Goal: Task Accomplishment & Management: Complete application form

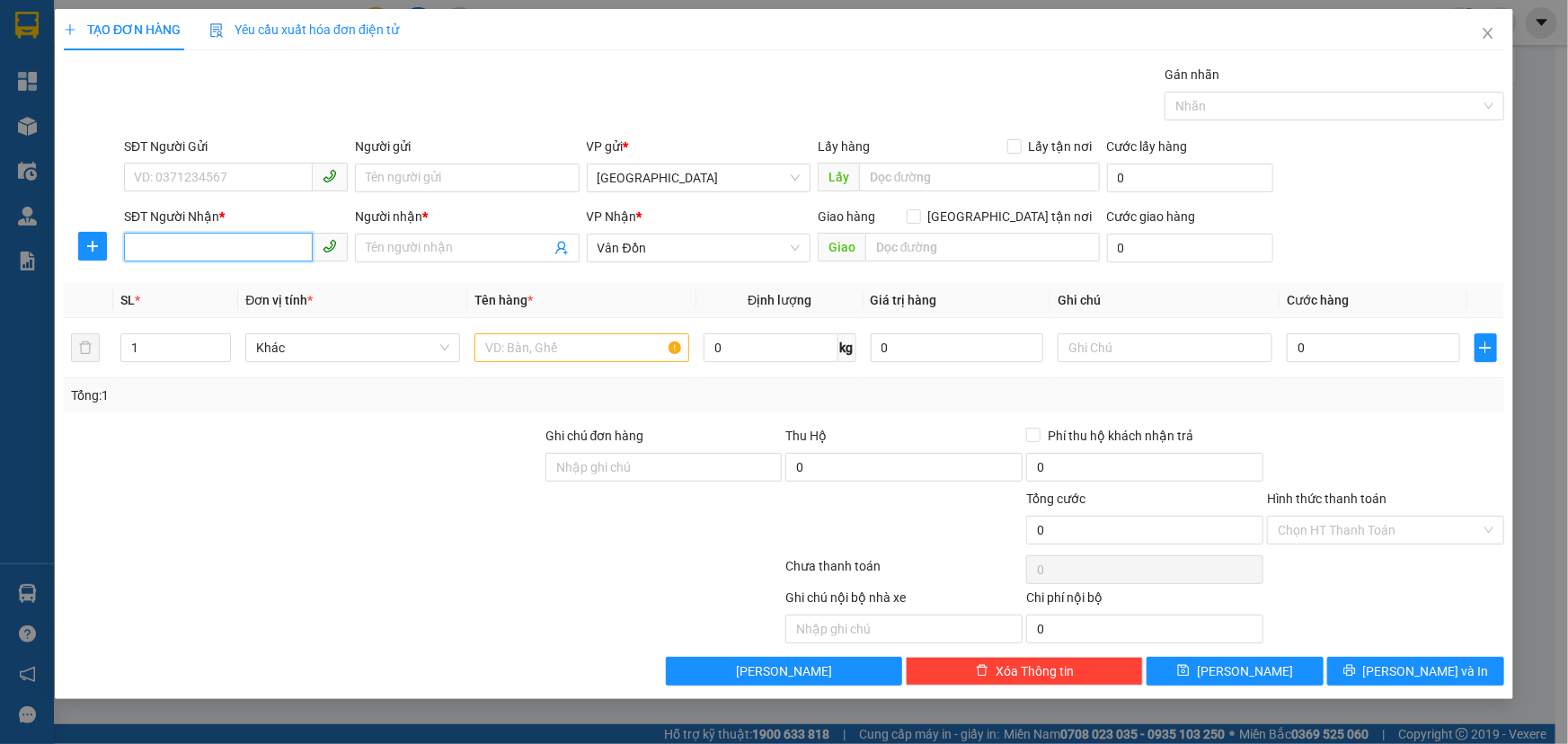
click at [186, 254] on input "SĐT Người Nhận *" at bounding box center [217, 246] width 189 height 29
paste input "0966147113"
type input "0966147113"
click at [461, 251] on input "Người nhận *" at bounding box center [458, 248] width 185 height 20
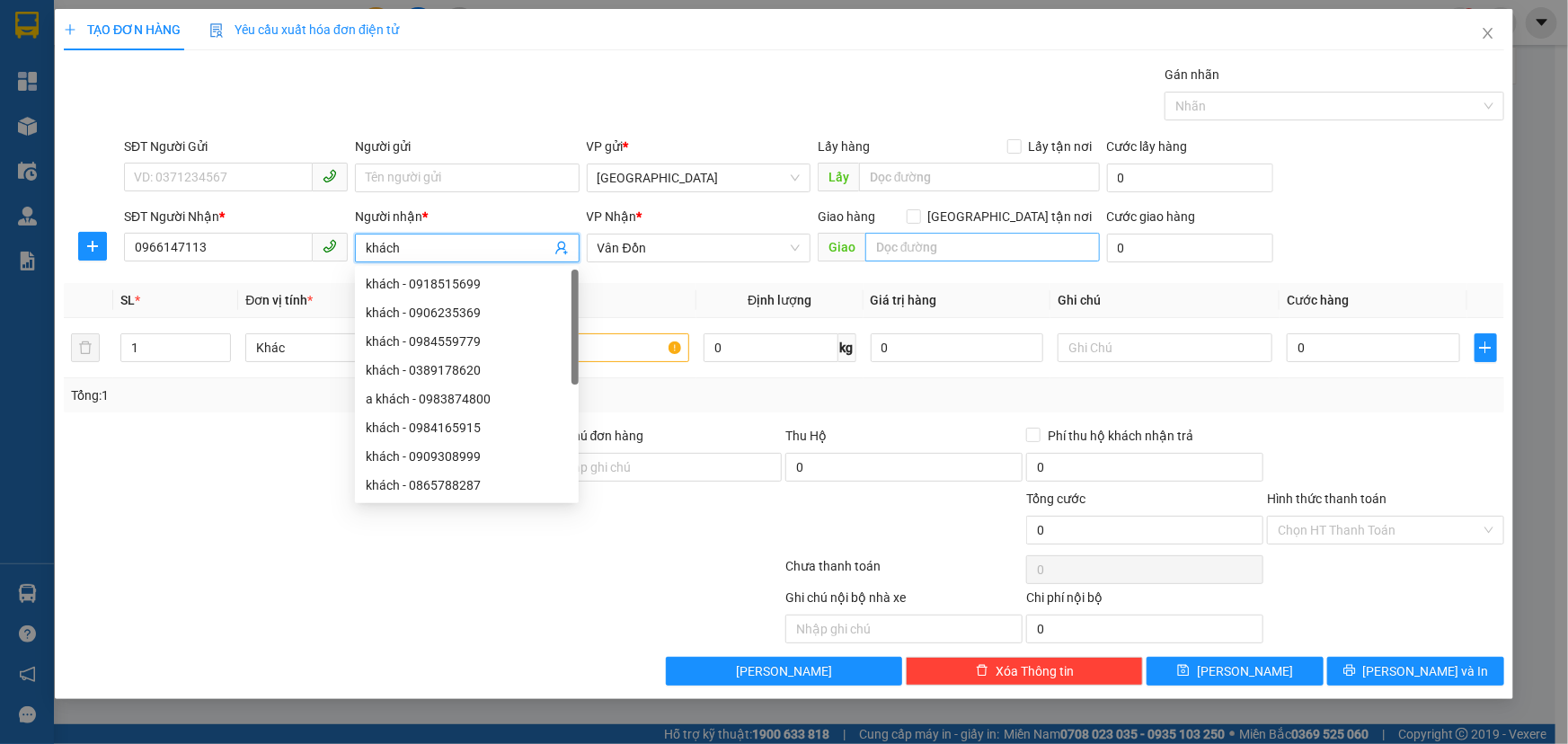
type input "khách"
click at [978, 251] on input "text" at bounding box center [981, 246] width 234 height 29
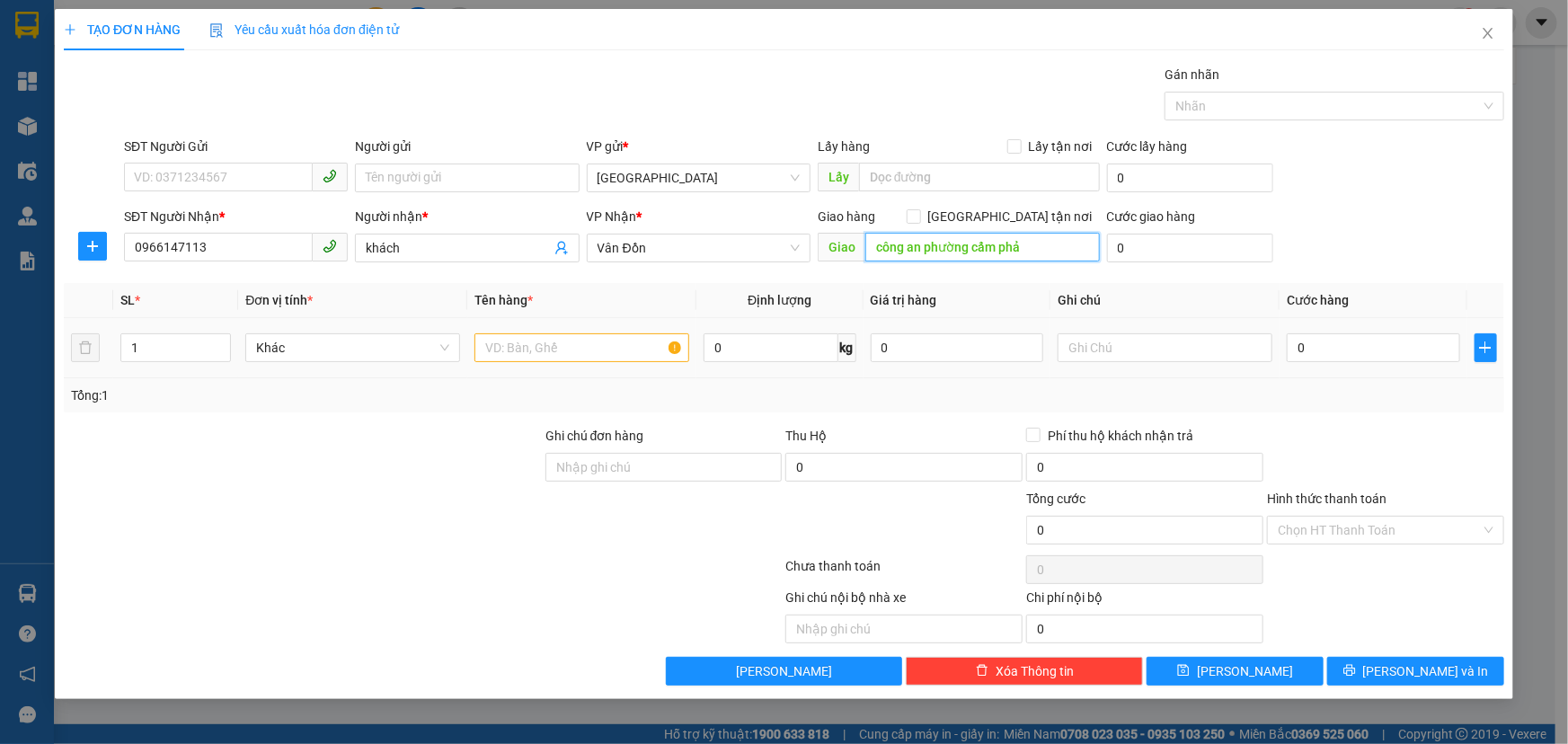
type input "công an phường cẩm phả"
click at [545, 349] on input "text" at bounding box center [582, 347] width 214 height 29
type input "h"
type input "hồ sơ"
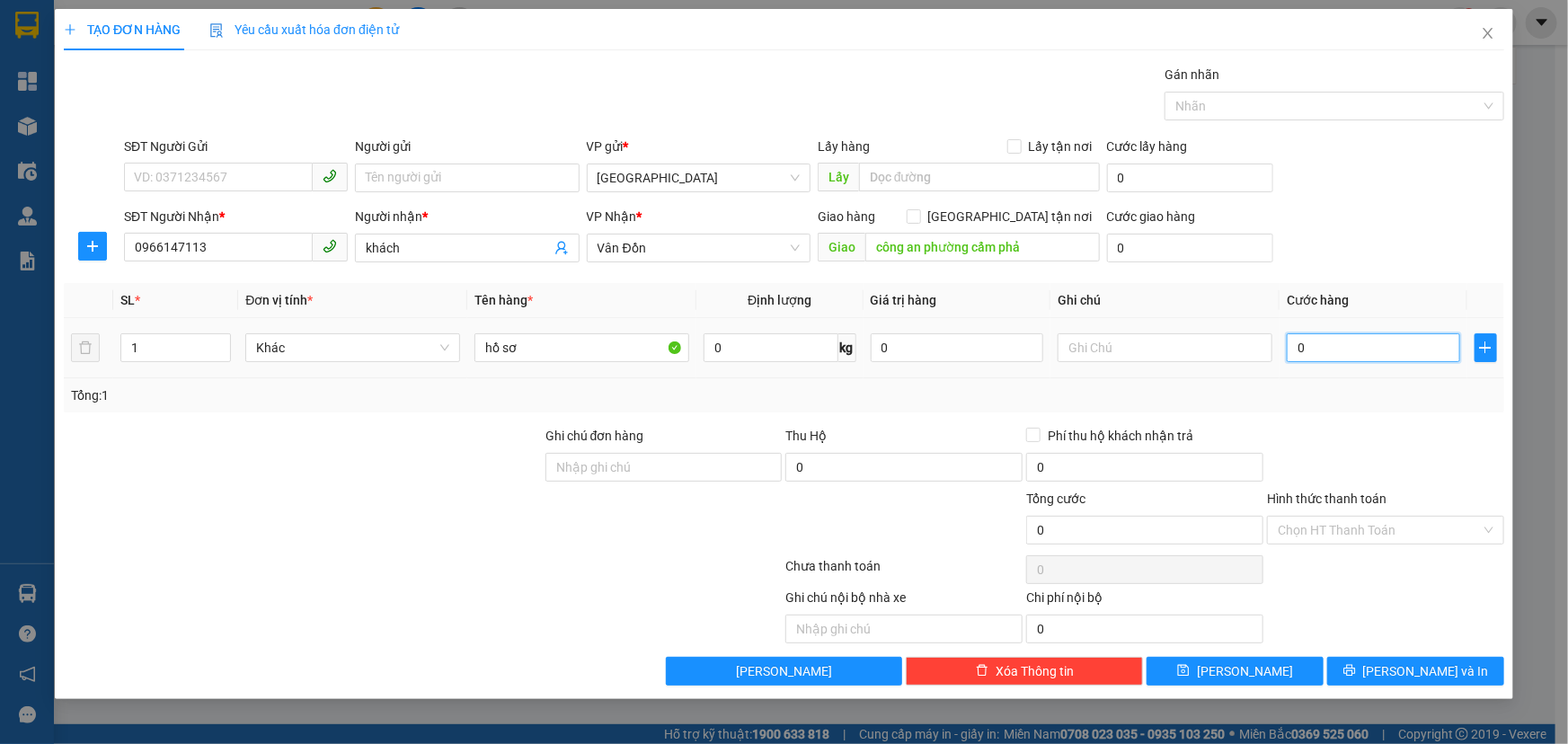
click at [1394, 359] on input "0" at bounding box center [1373, 347] width 174 height 29
type input "5"
type input "50"
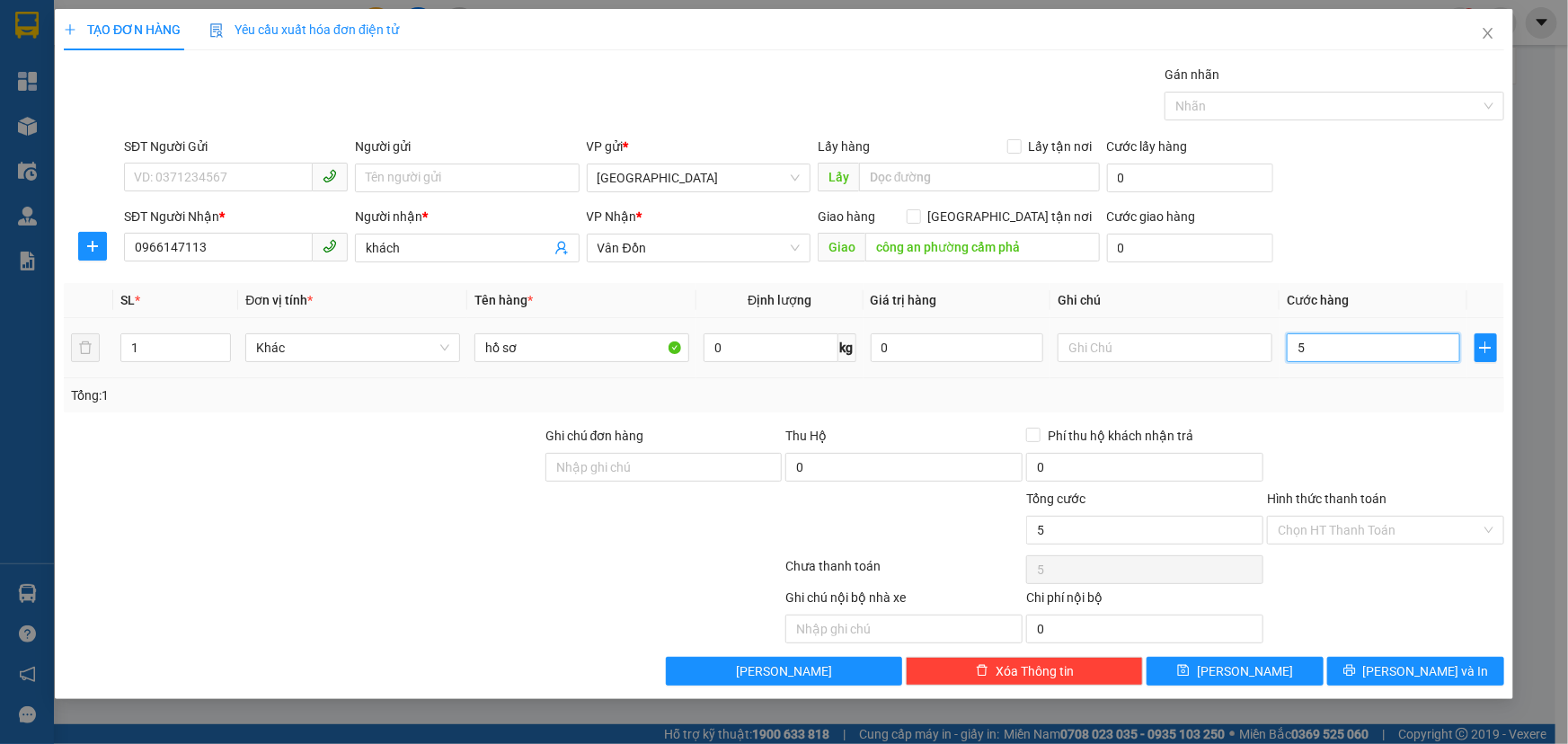
type input "50"
type input "500"
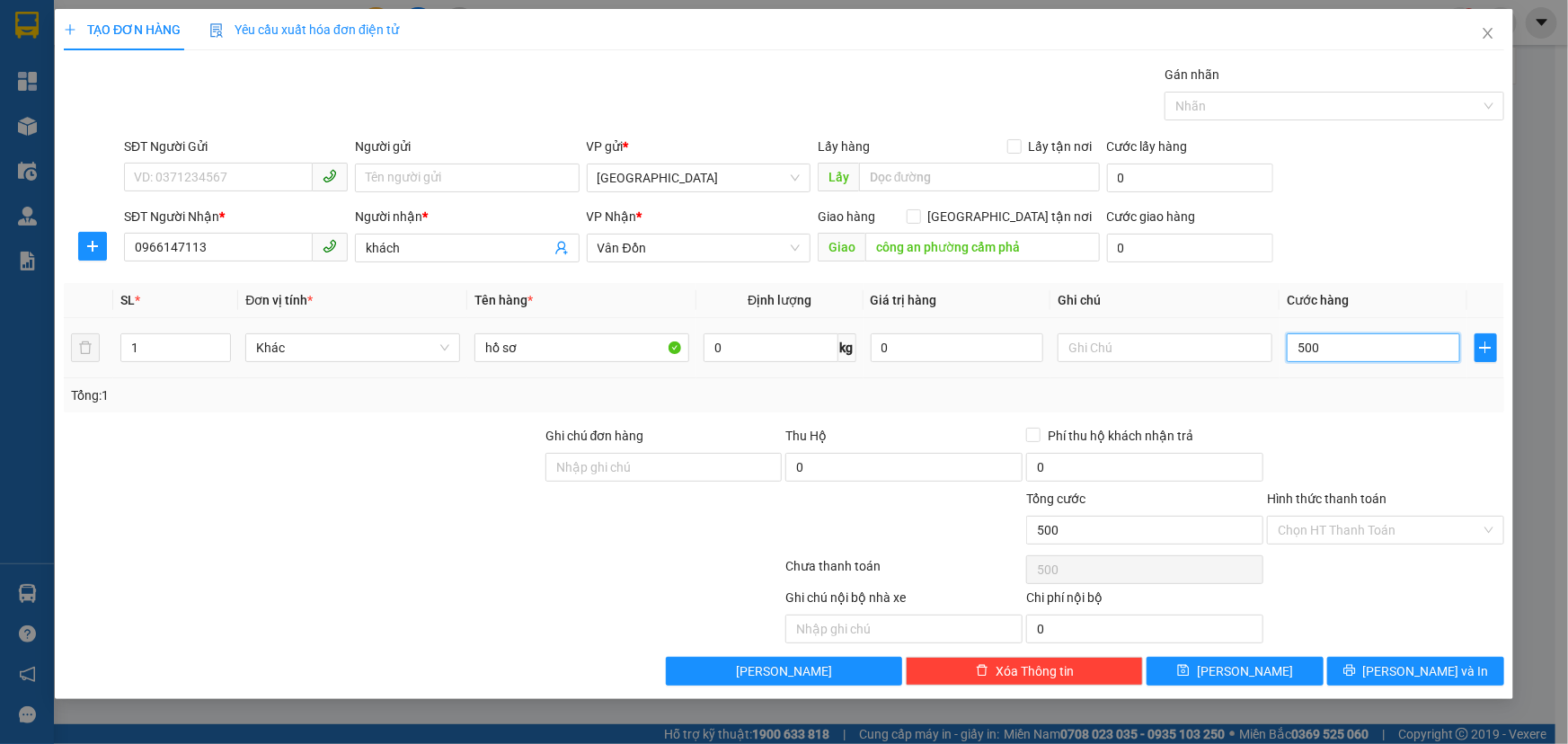
type input "5.000"
type input "50.000"
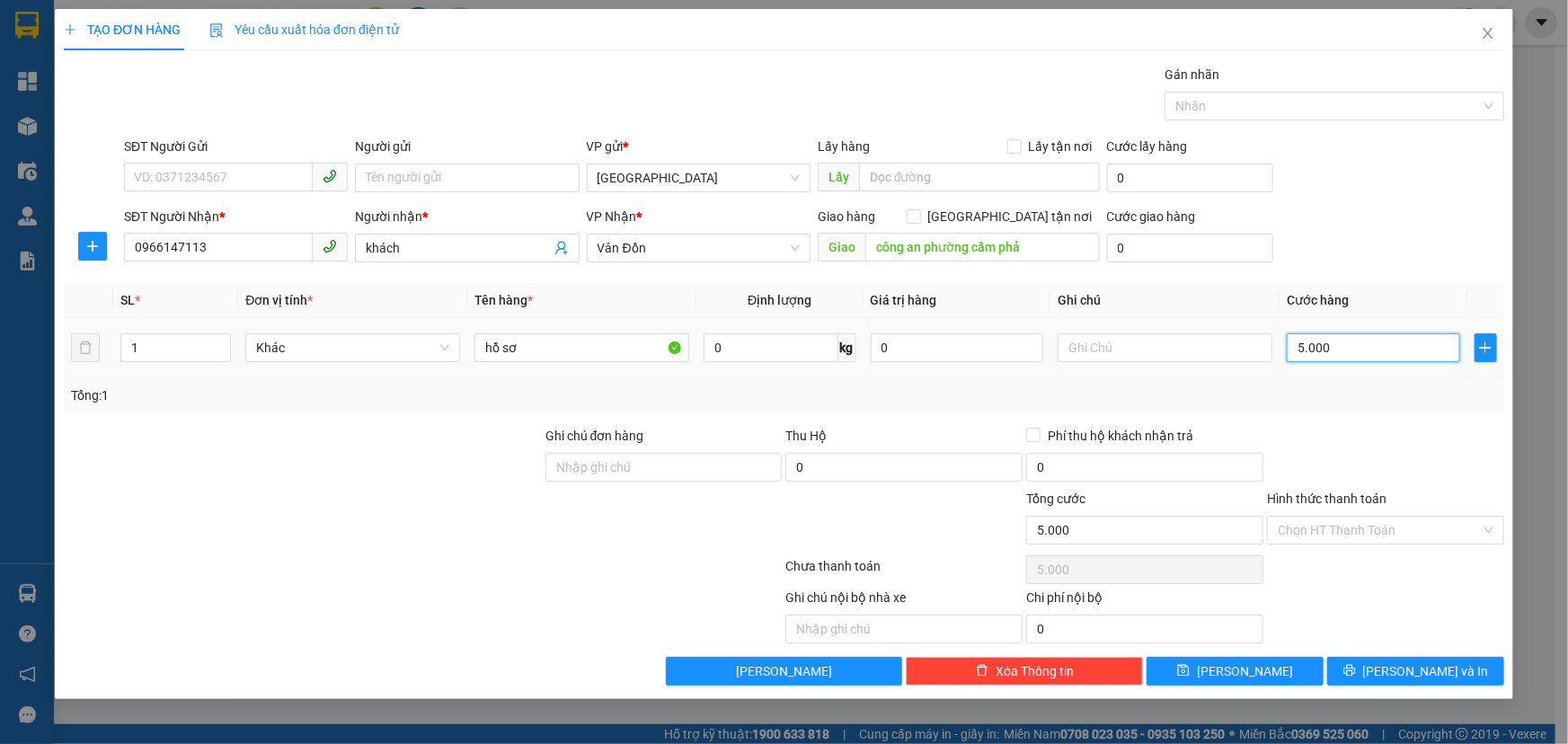
type input "50.000"
click at [1231, 666] on button "[PERSON_NAME]" at bounding box center [1234, 670] width 177 height 29
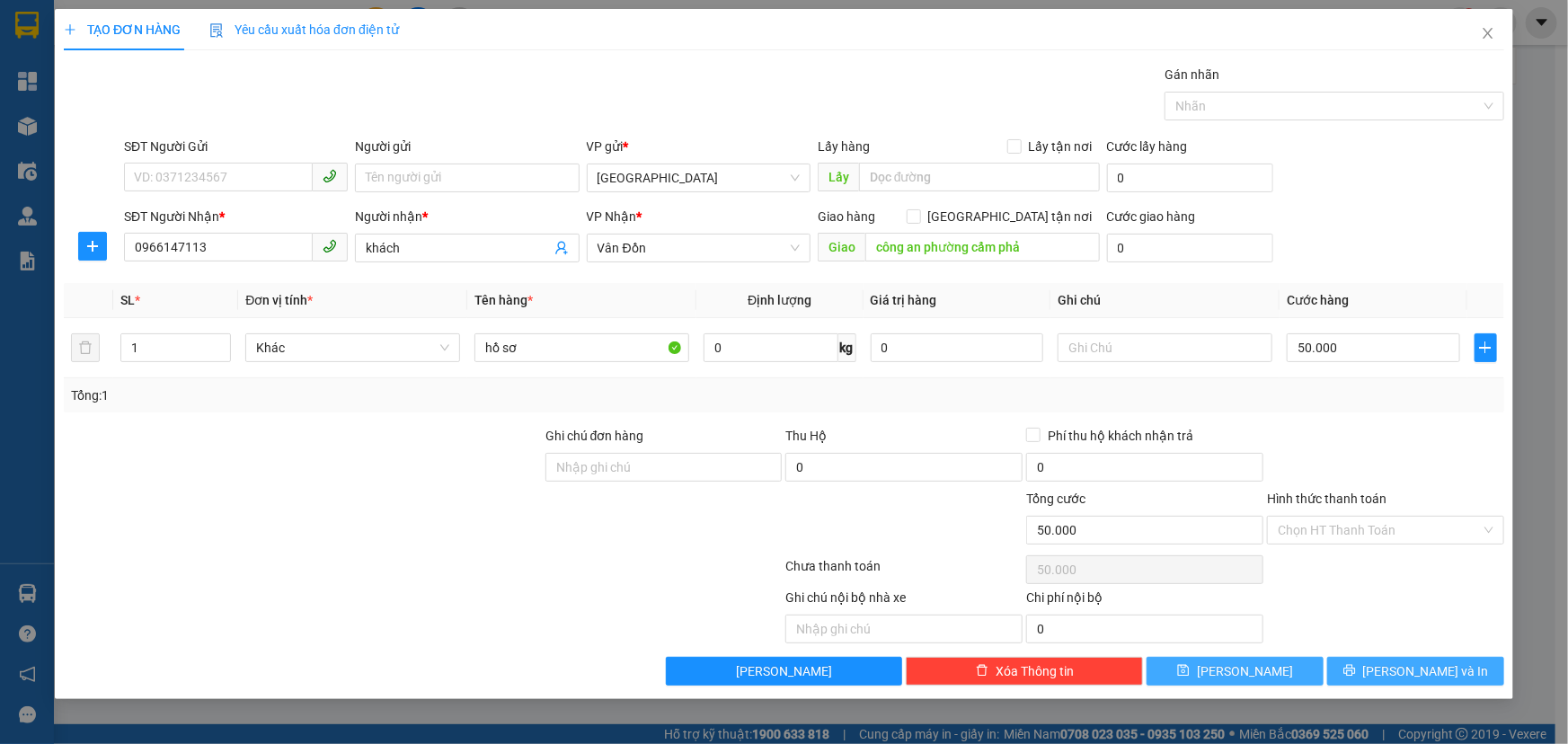
type input "0"
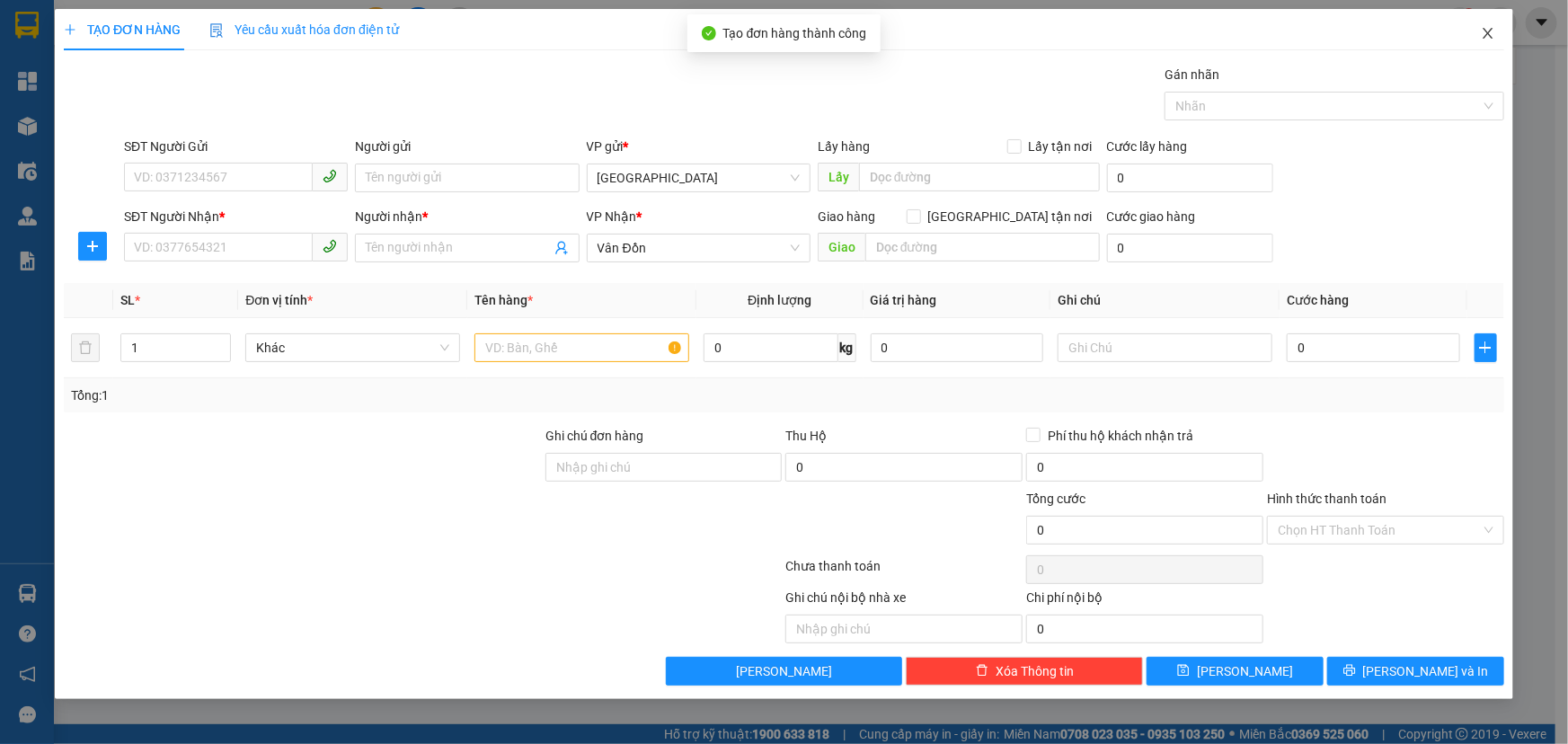
click at [1489, 36] on icon "close" at bounding box center [1487, 33] width 14 height 14
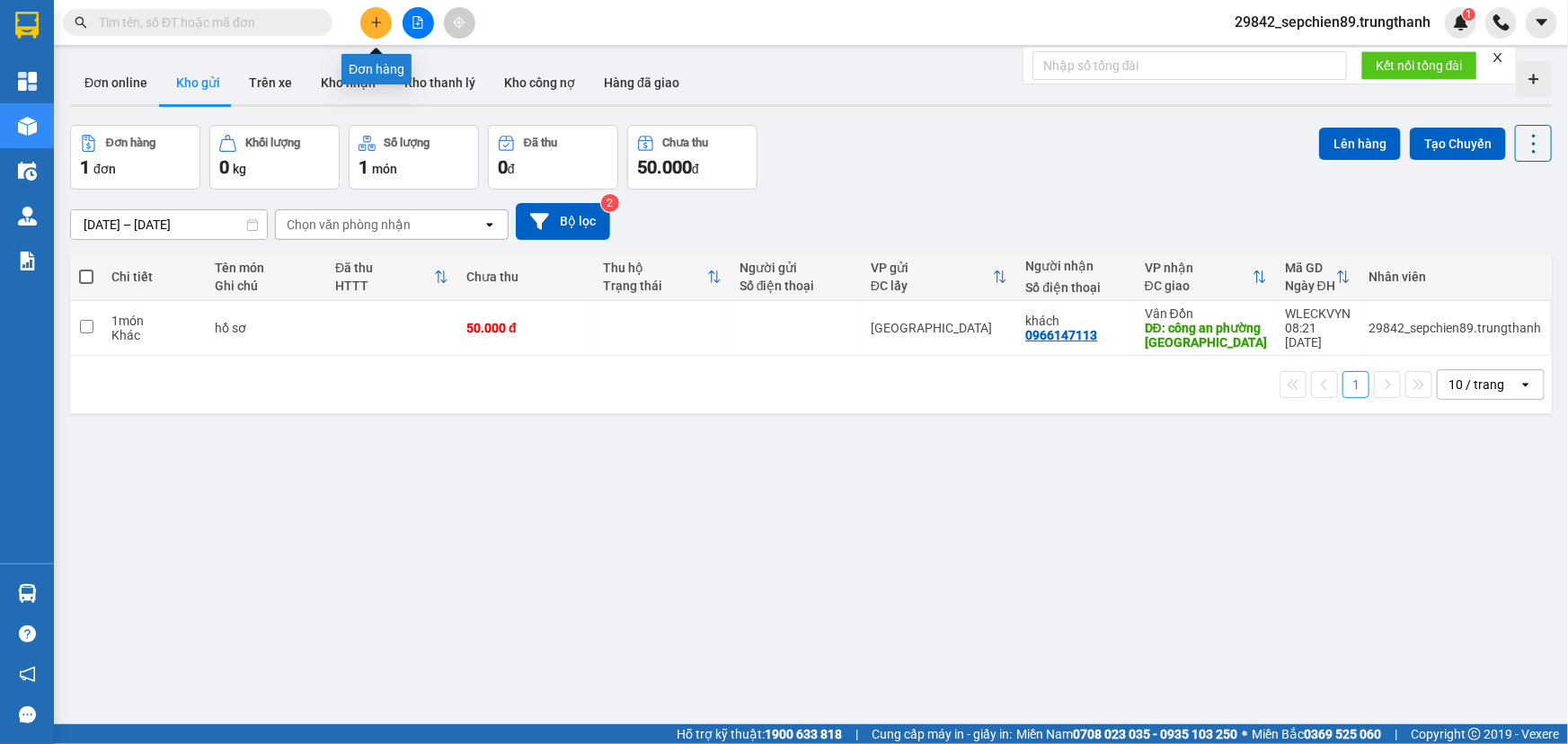
click at [385, 14] on button at bounding box center [376, 23] width 32 height 32
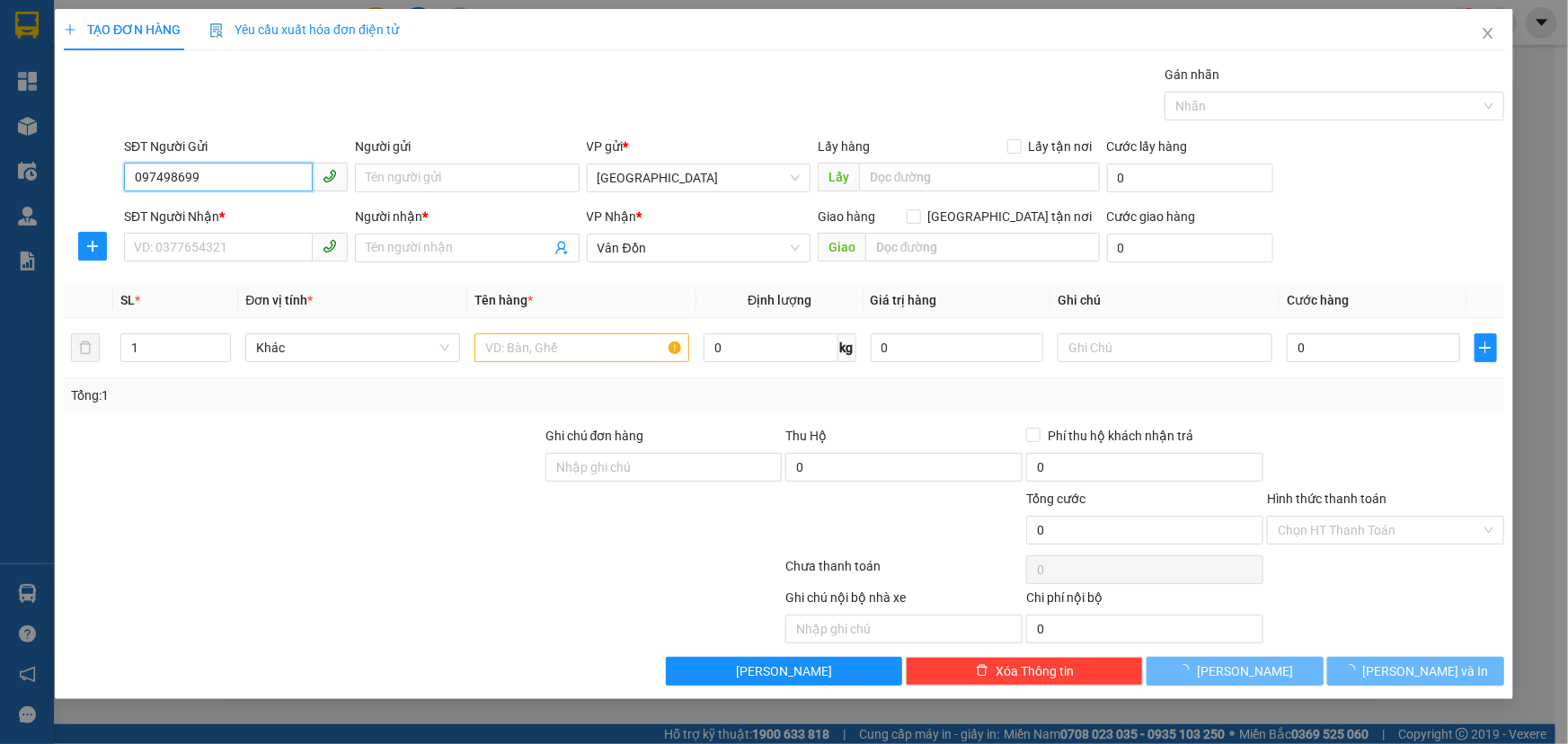
type input "0974986995"
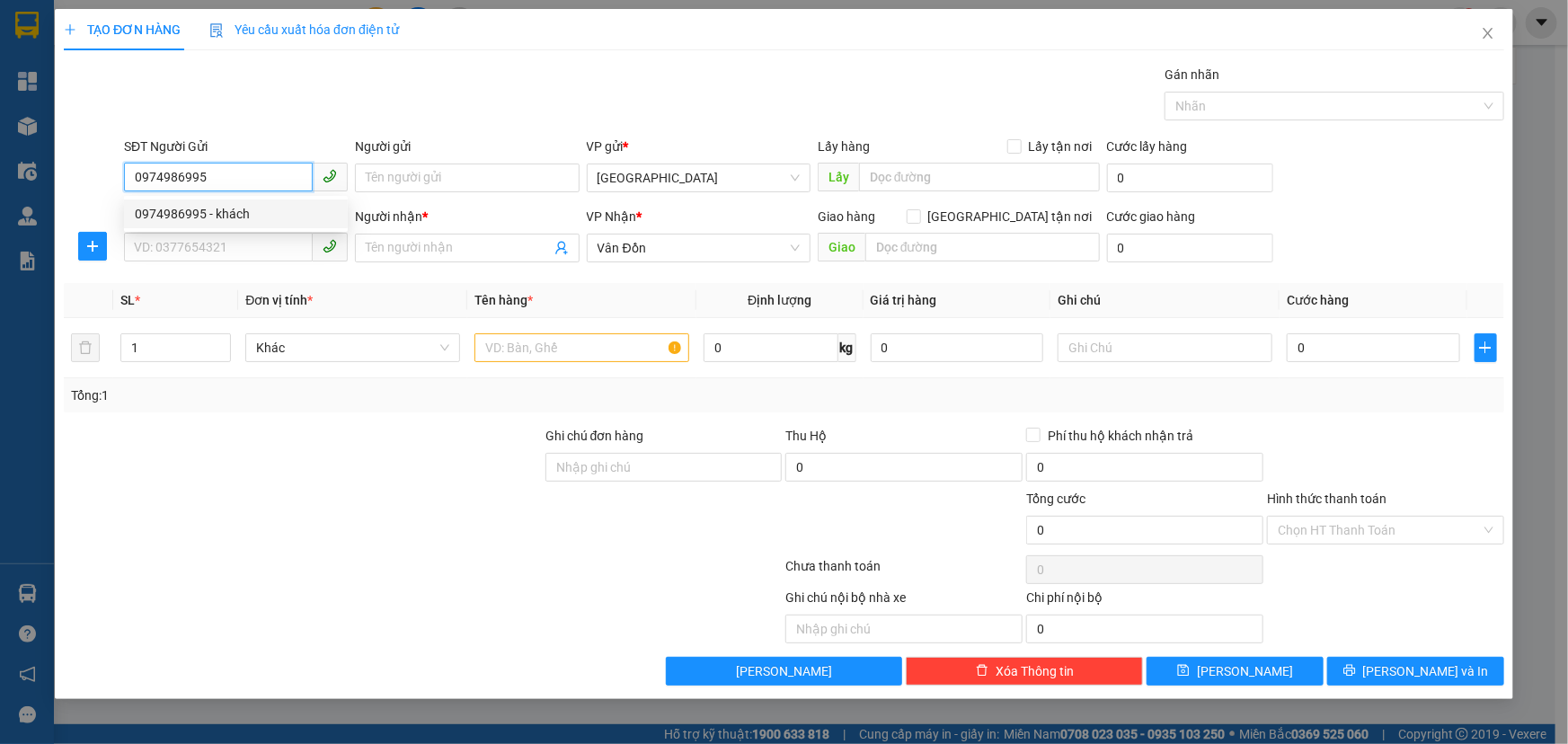
click at [244, 211] on div "0974986995 - khách" at bounding box center [235, 213] width 202 height 20
type input "khách"
type input "vphn"
type input "0974986995"
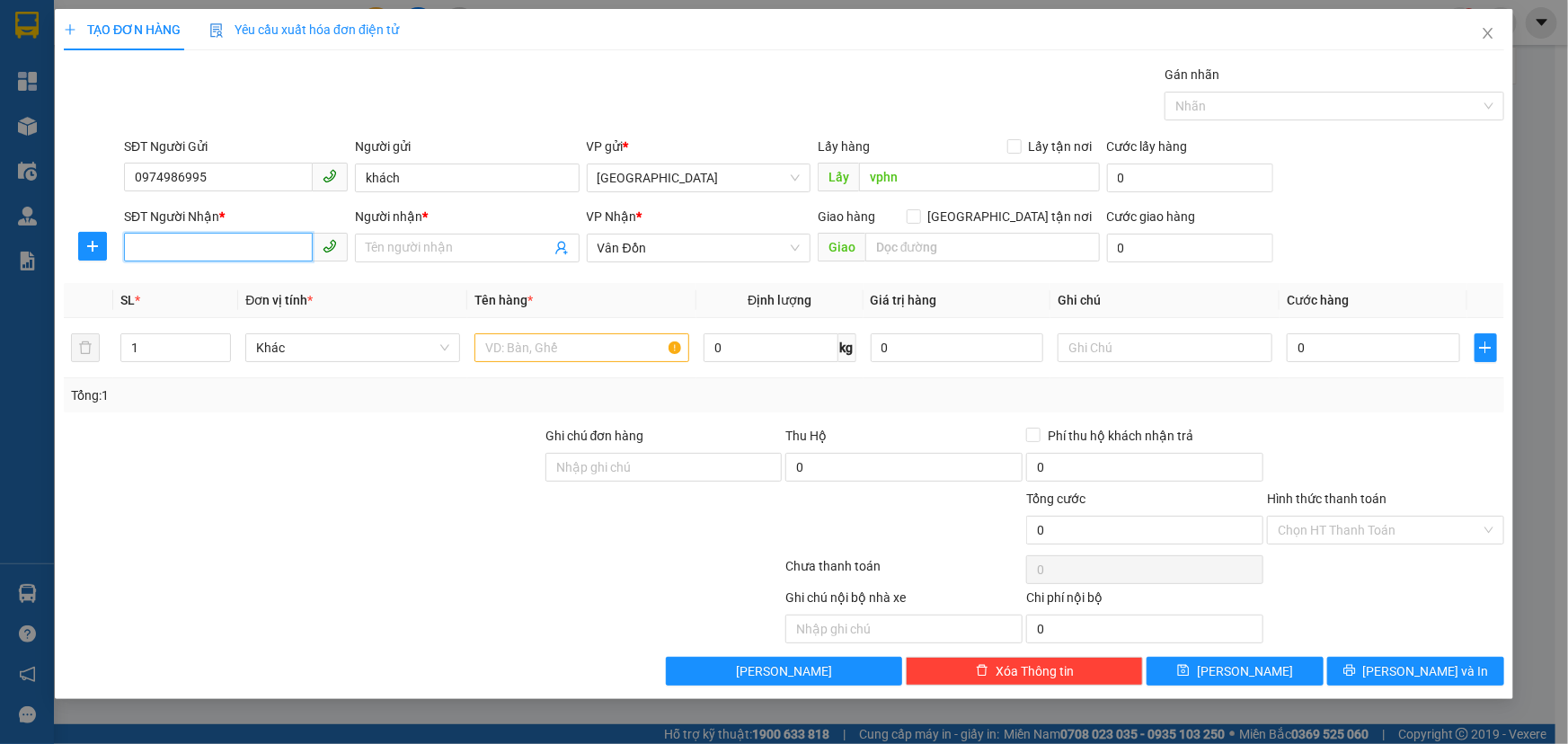
click at [243, 243] on input "SĐT Người Nhận *" at bounding box center [217, 246] width 189 height 29
click at [226, 284] on div "0974258056 - khách" at bounding box center [235, 284] width 202 height 20
type input "0974258056"
type input "khách"
type input "vpvd"
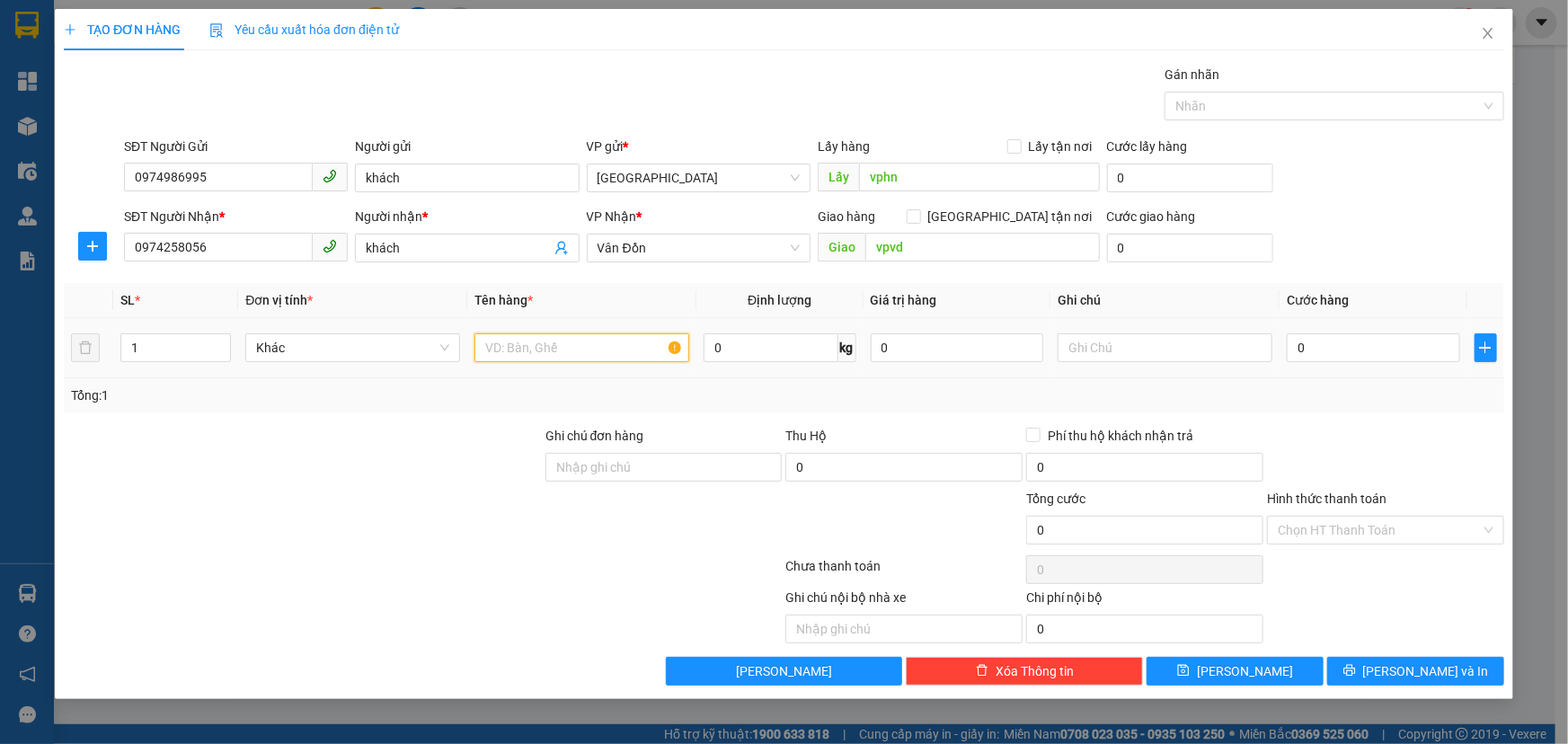
click at [560, 351] on input "text" at bounding box center [582, 347] width 214 height 29
type input "xốp"
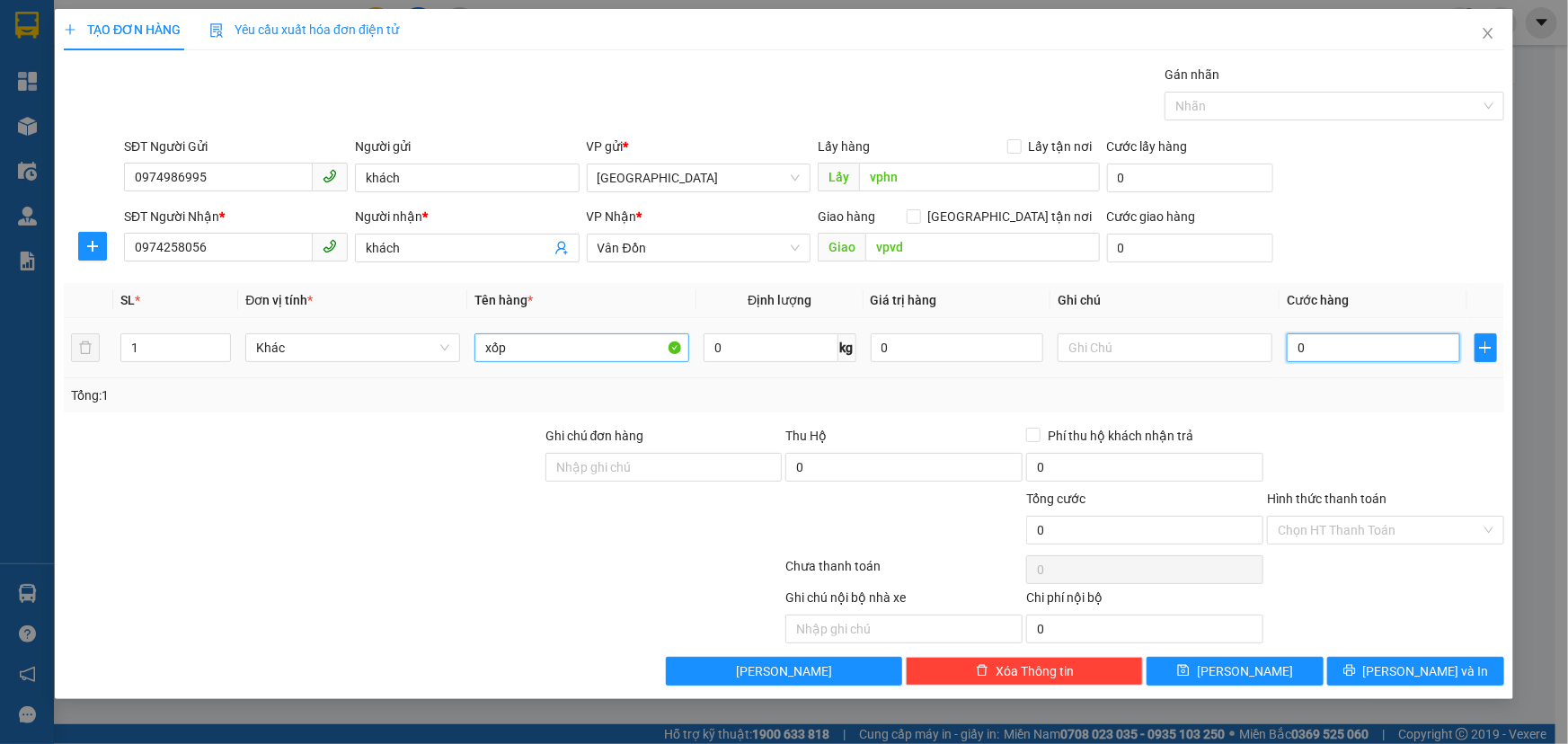
type input "1"
type input "10"
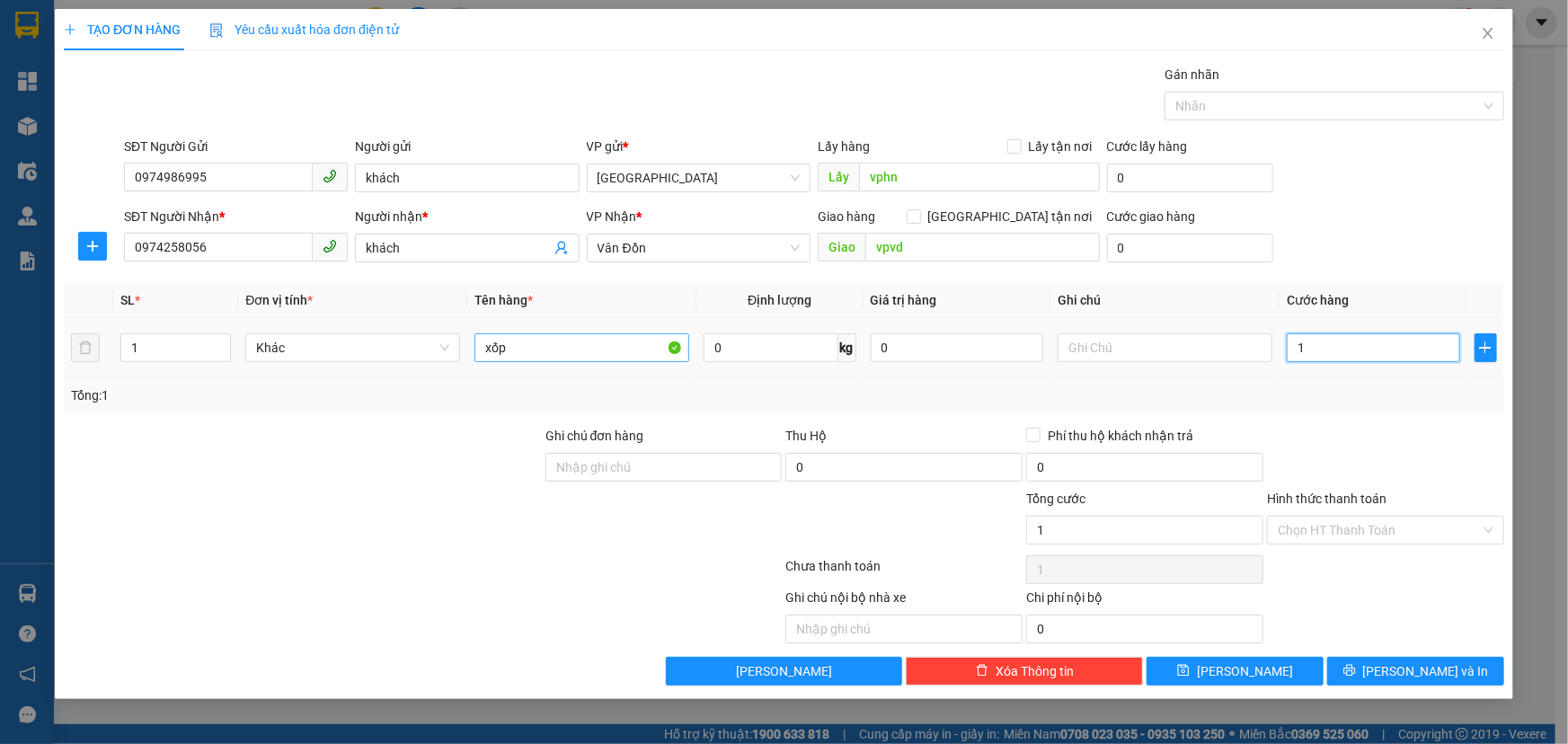
type input "10"
type input "100"
type input "1.000"
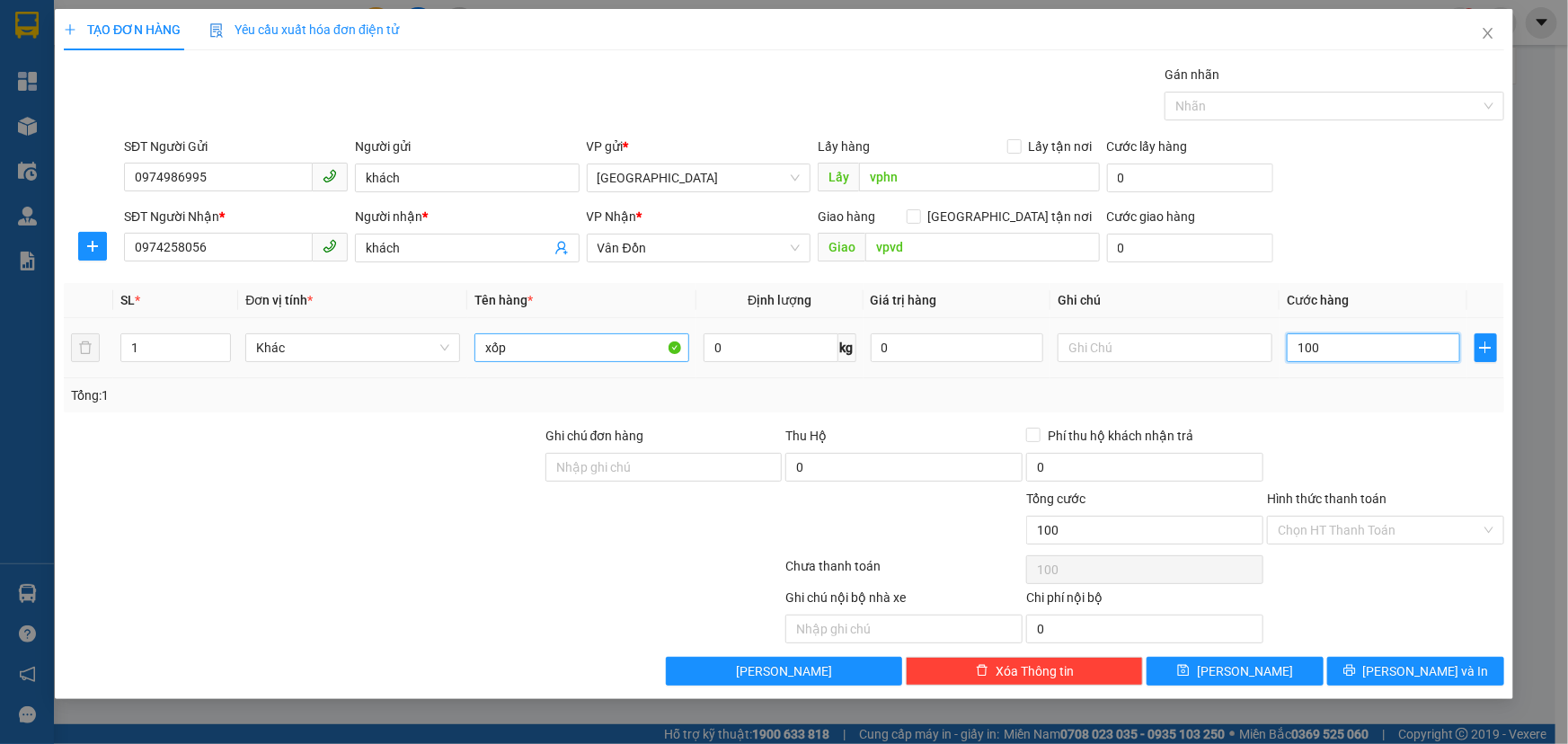
type input "1.000"
type input "10.000"
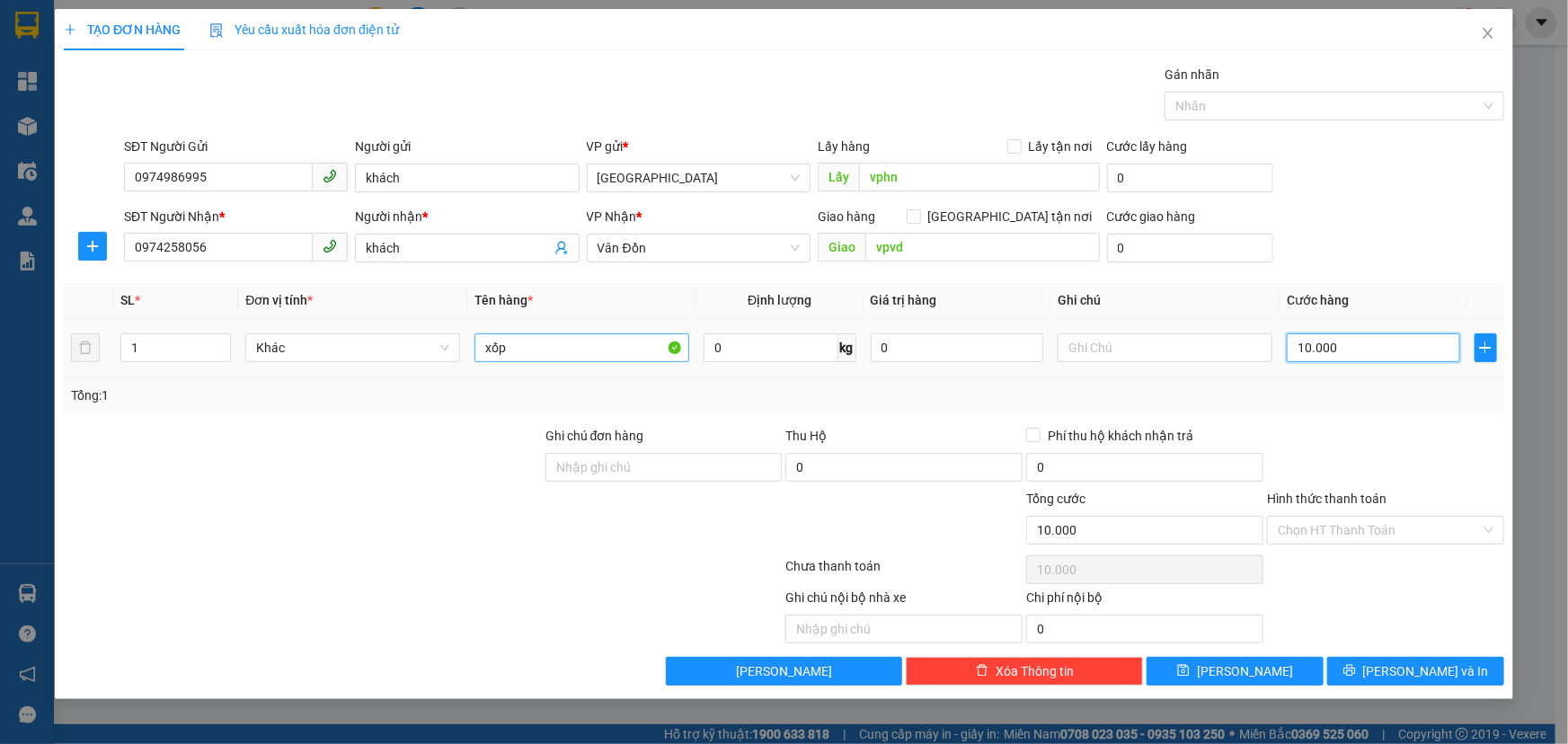
type input "100.000"
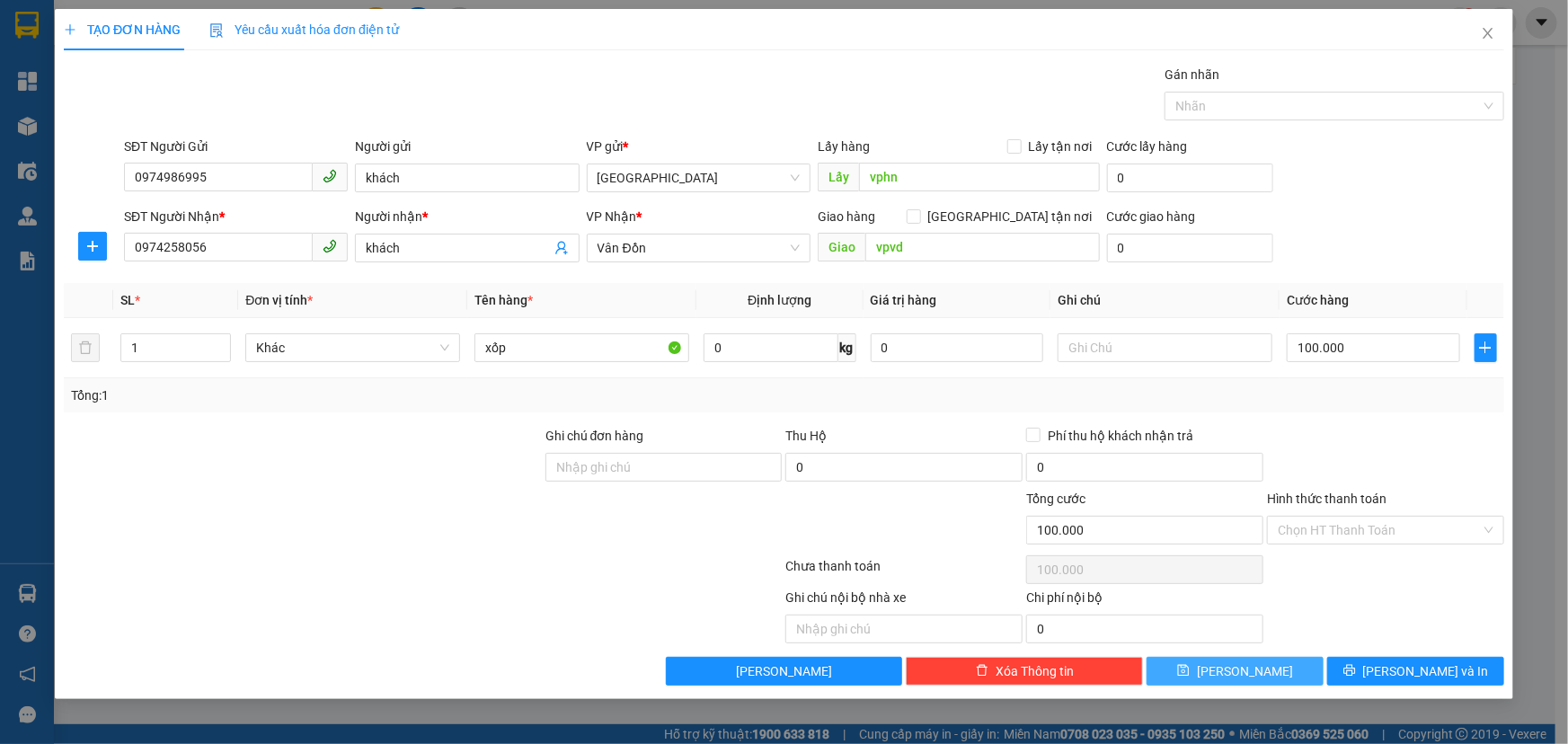
click at [1255, 669] on span "[PERSON_NAME]" at bounding box center [1245, 671] width 96 height 20
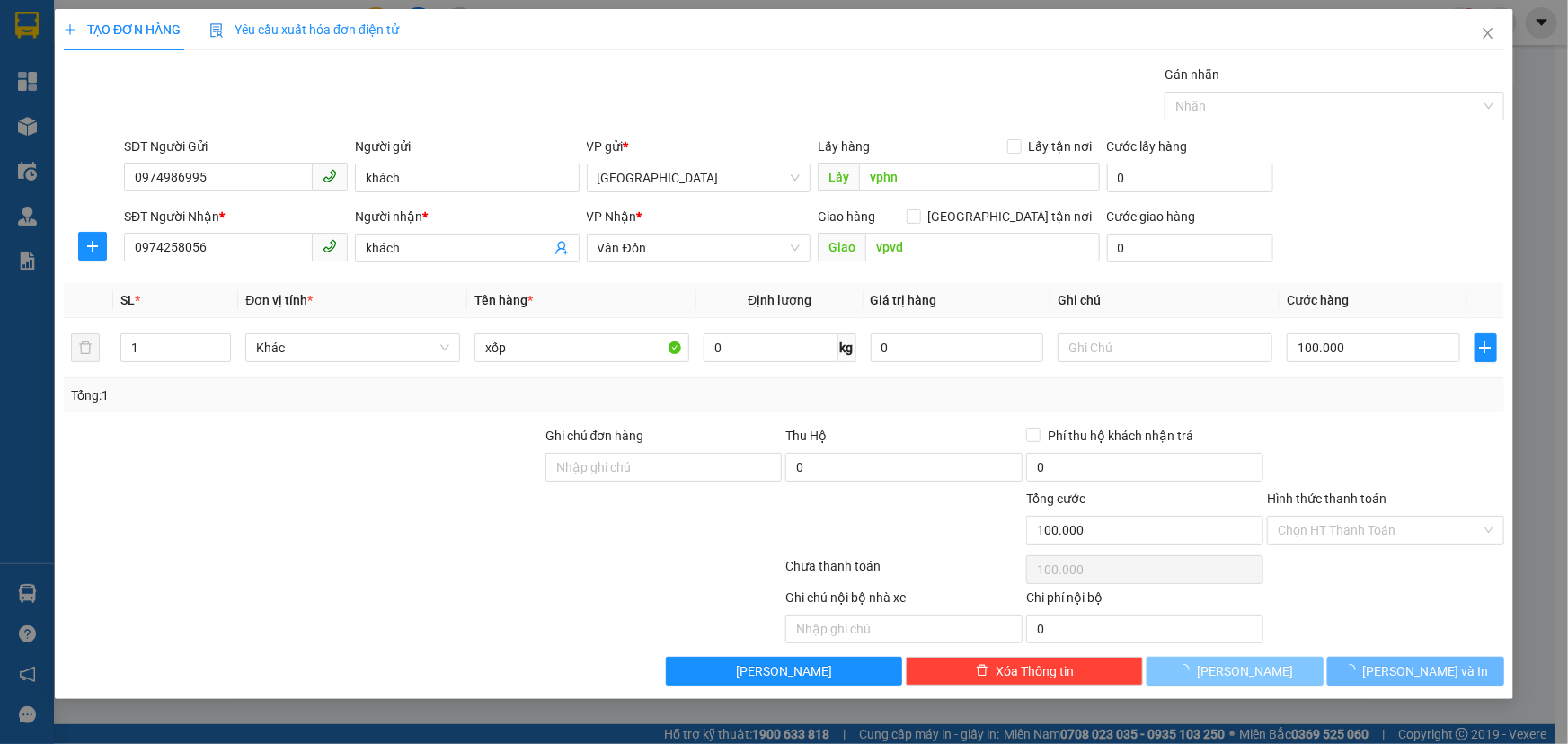
type input "0"
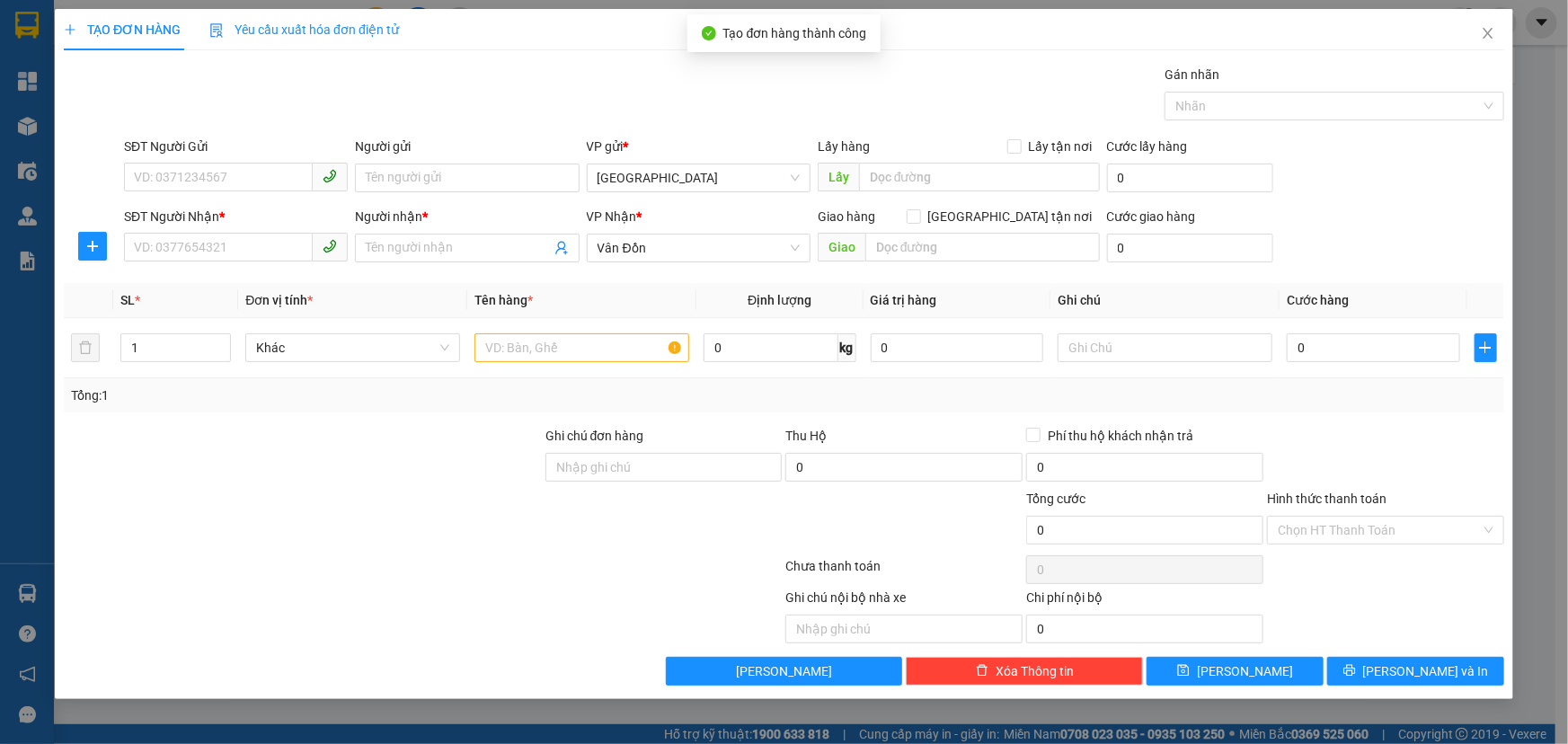
click at [1537, 430] on div "TẠO ĐƠN HÀNG Yêu cầu xuất hóa đơn điện tử Transit Pickup Surcharge Ids Transit …" at bounding box center [784, 372] width 1568 height 744
click at [1484, 26] on span "Close" at bounding box center [1487, 34] width 50 height 50
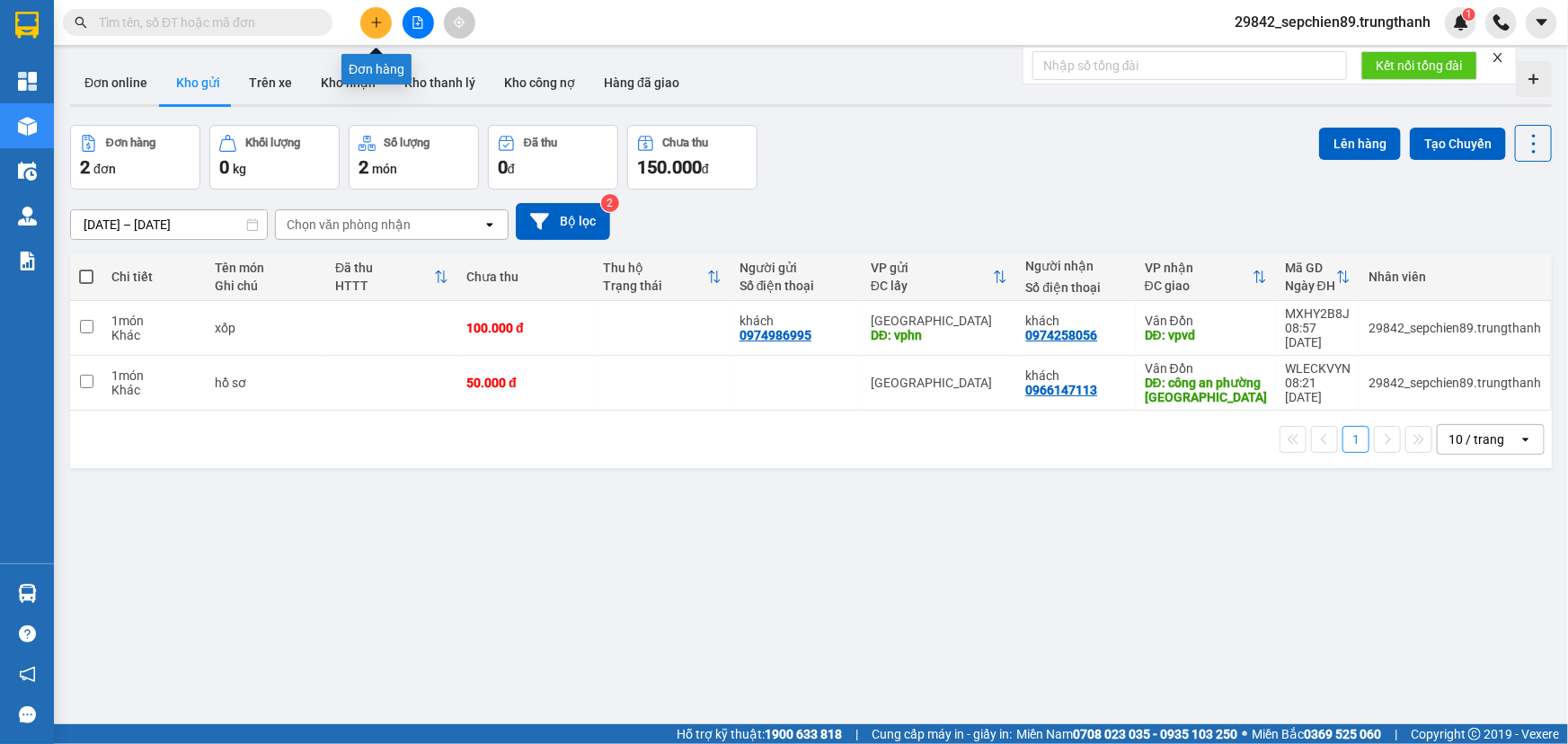
click at [376, 19] on icon "plus" at bounding box center [376, 22] width 1 height 10
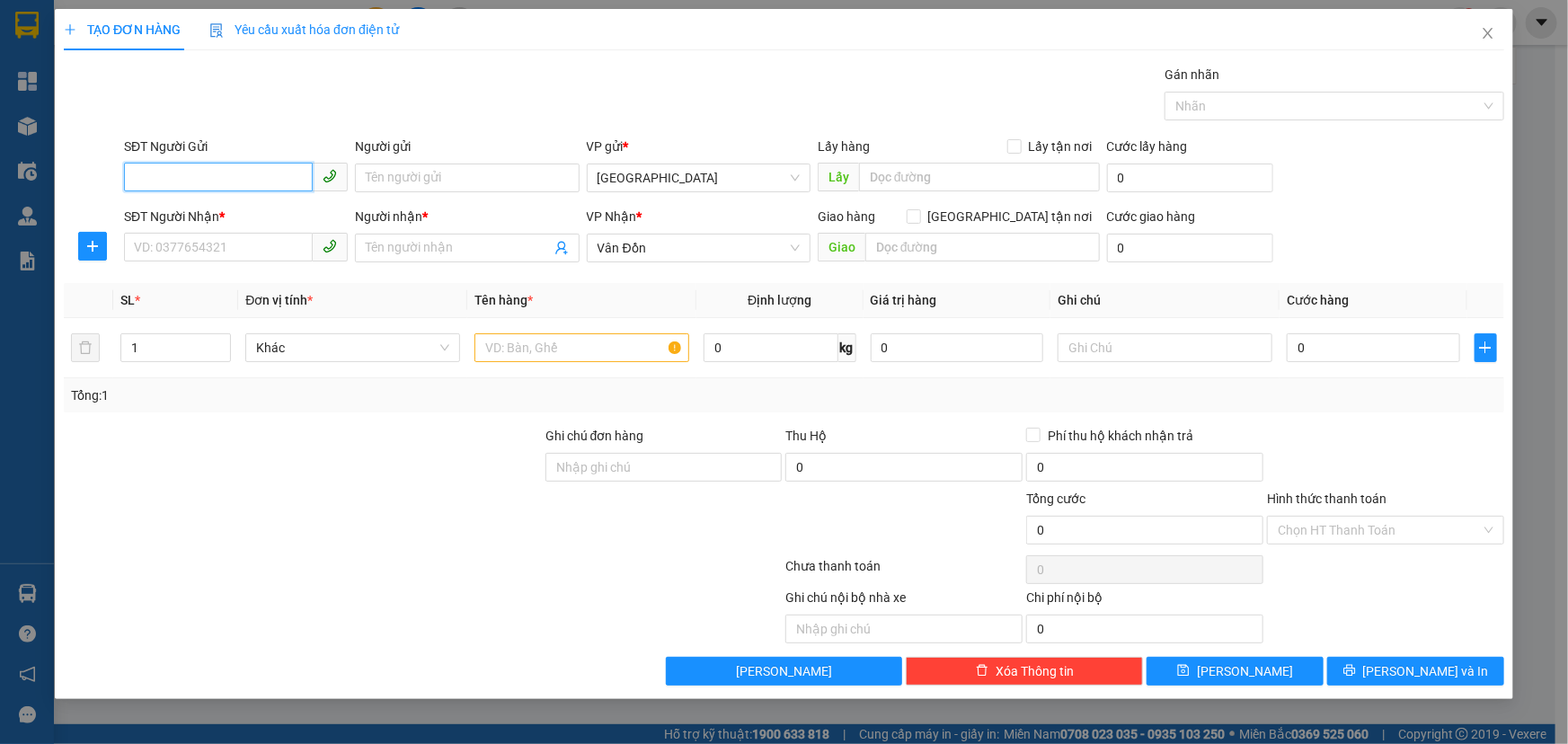
click at [217, 182] on input "SĐT Người Gửi" at bounding box center [217, 177] width 189 height 29
click at [206, 255] on input "SĐT Người Nhận *" at bounding box center [217, 246] width 189 height 29
click at [223, 285] on div "0385981759 - c thảo" at bounding box center [235, 284] width 202 height 20
type input "0385981759"
type input "c thảo"
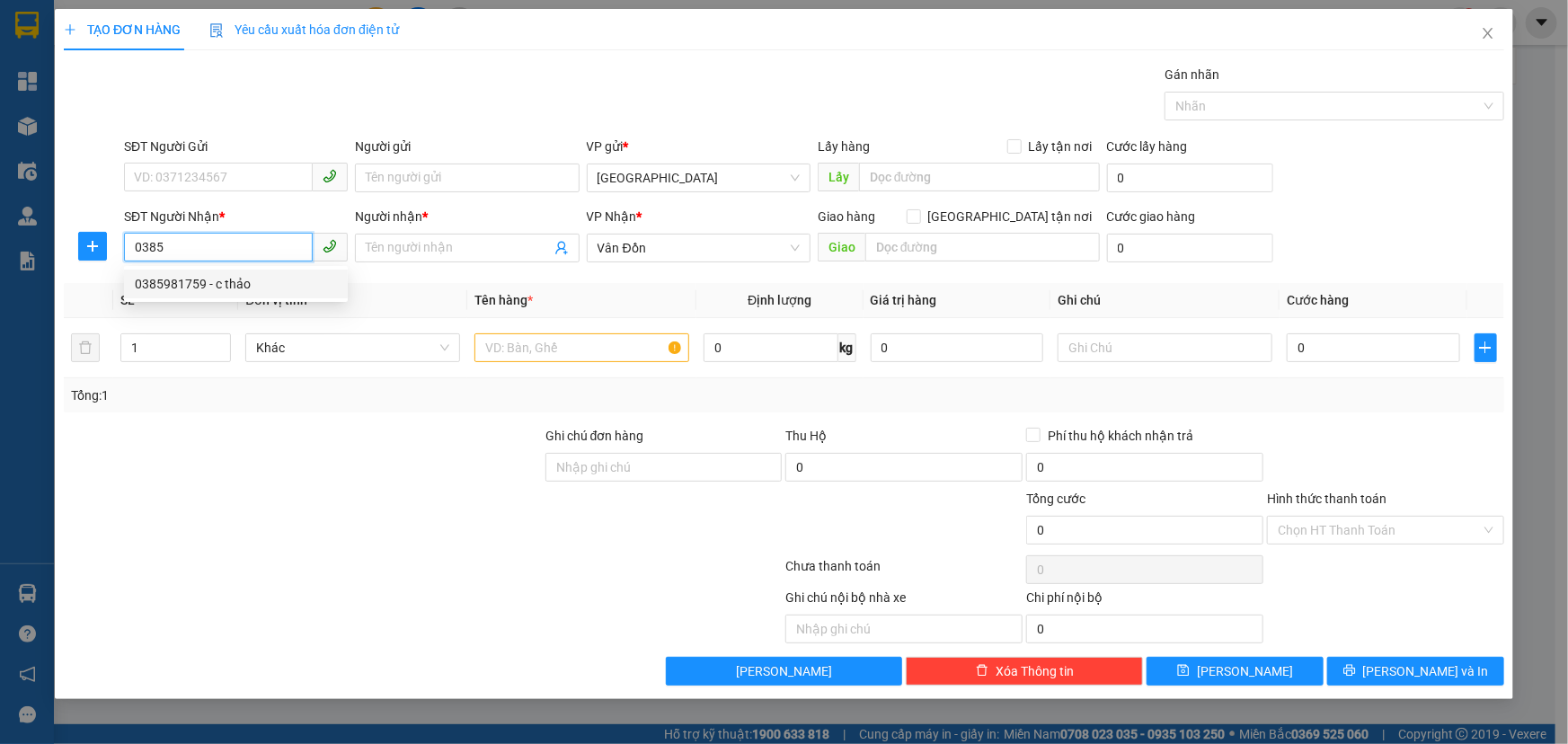
type input "thanh niên"
type input "0385981759"
click at [601, 343] on input "text" at bounding box center [582, 347] width 214 height 29
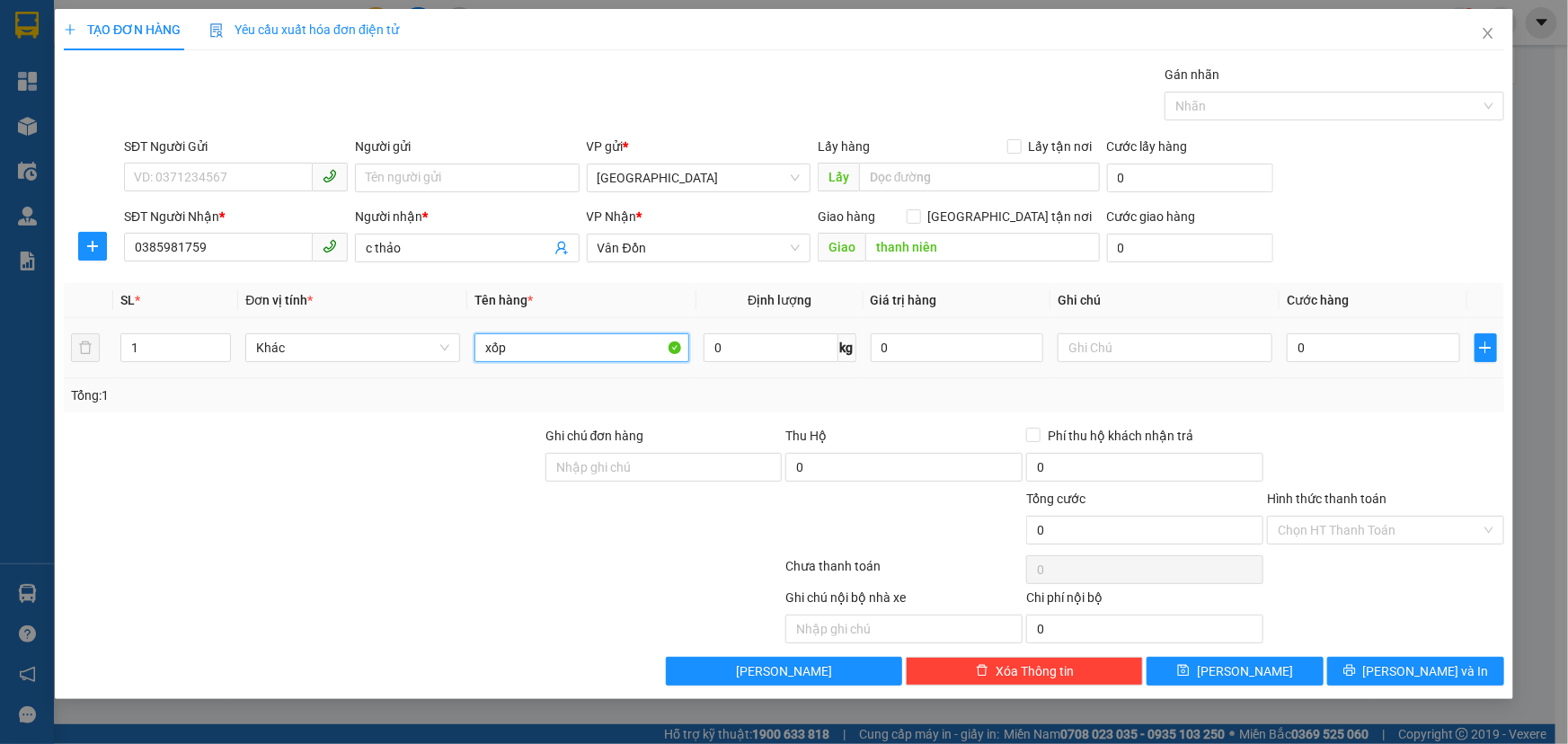
type input "xốp"
click at [1350, 361] on div "0" at bounding box center [1373, 348] width 174 height 36
click at [1359, 349] on input "0" at bounding box center [1373, 347] width 174 height 29
type input "1"
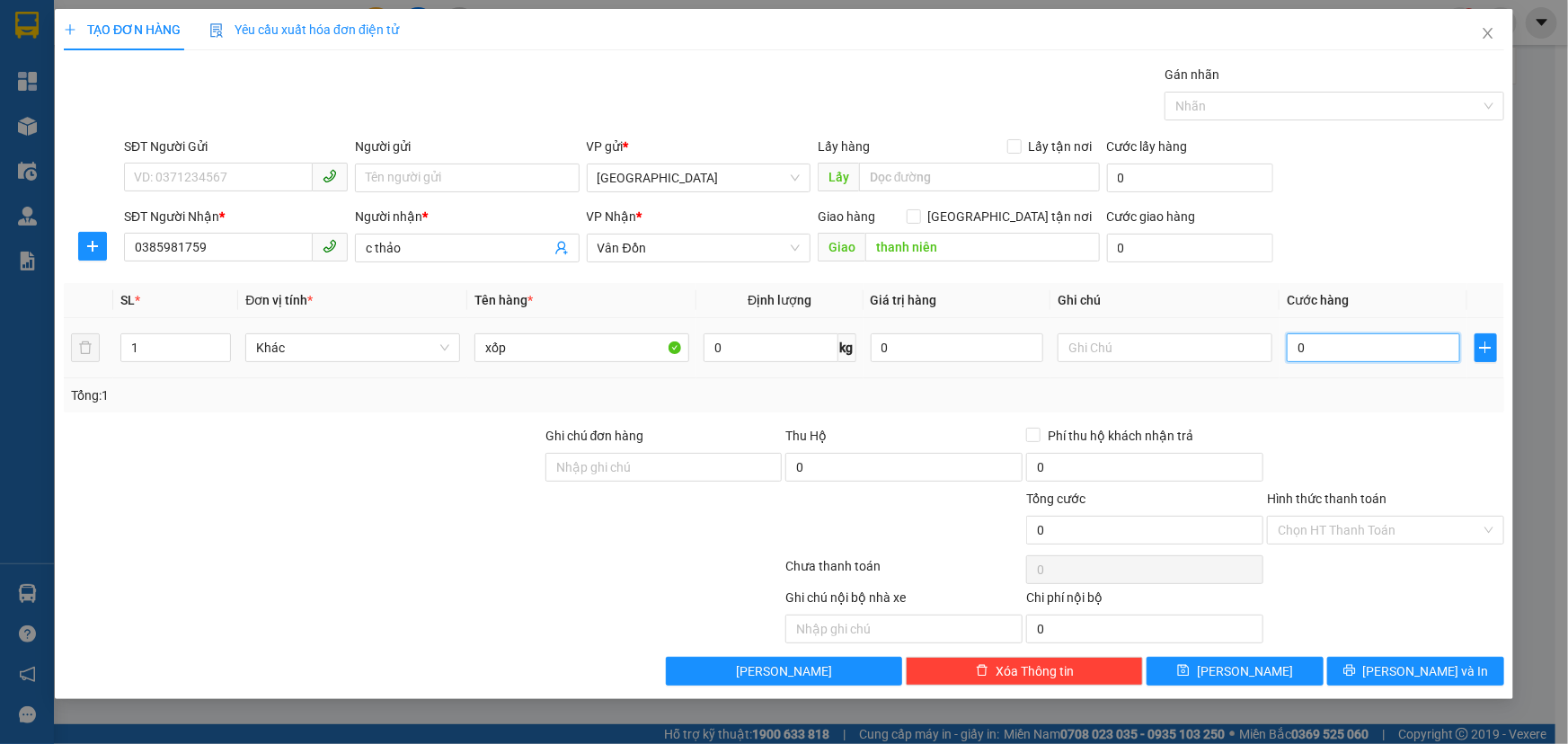
type input "1"
type input "10"
type input "100"
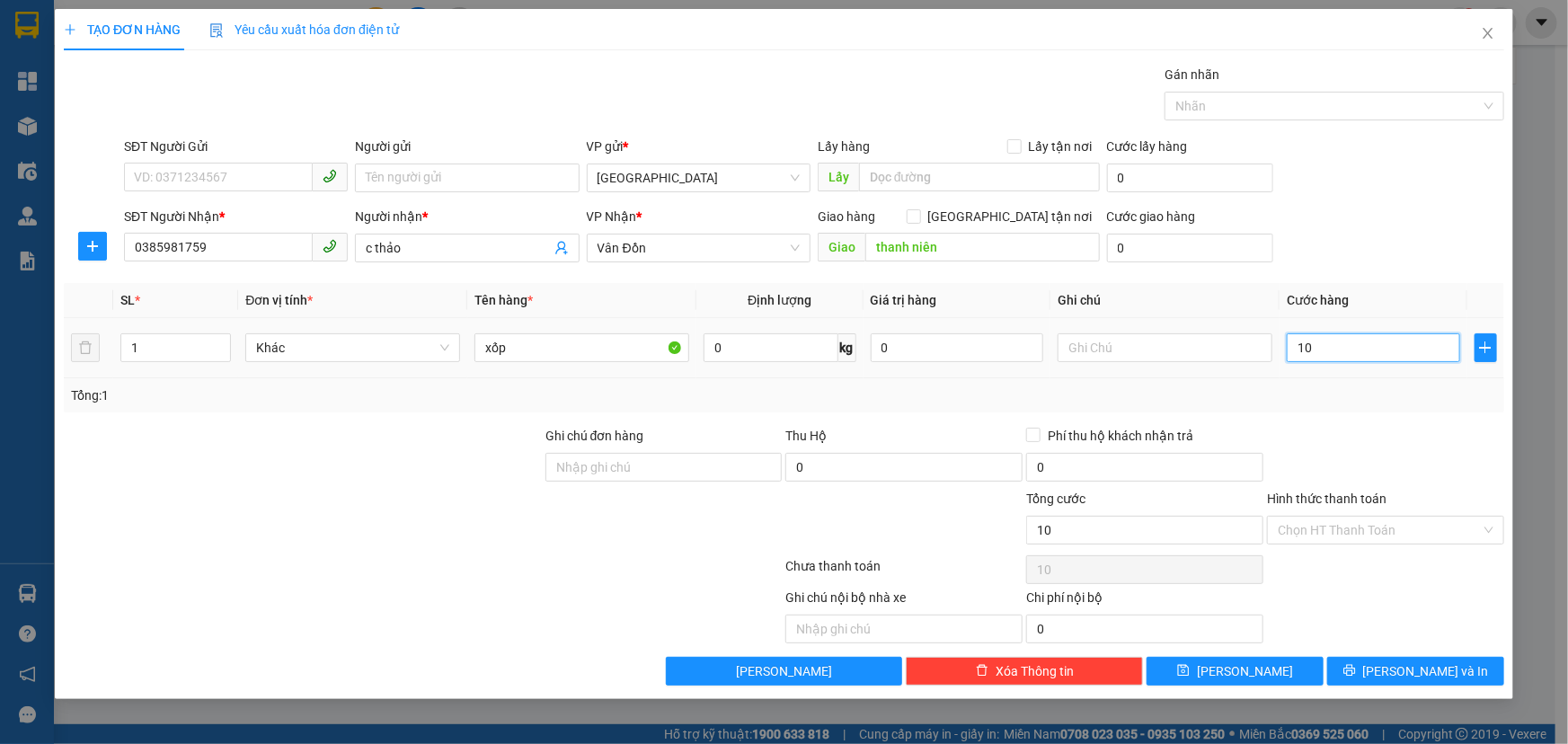
type input "100"
type input "1.000"
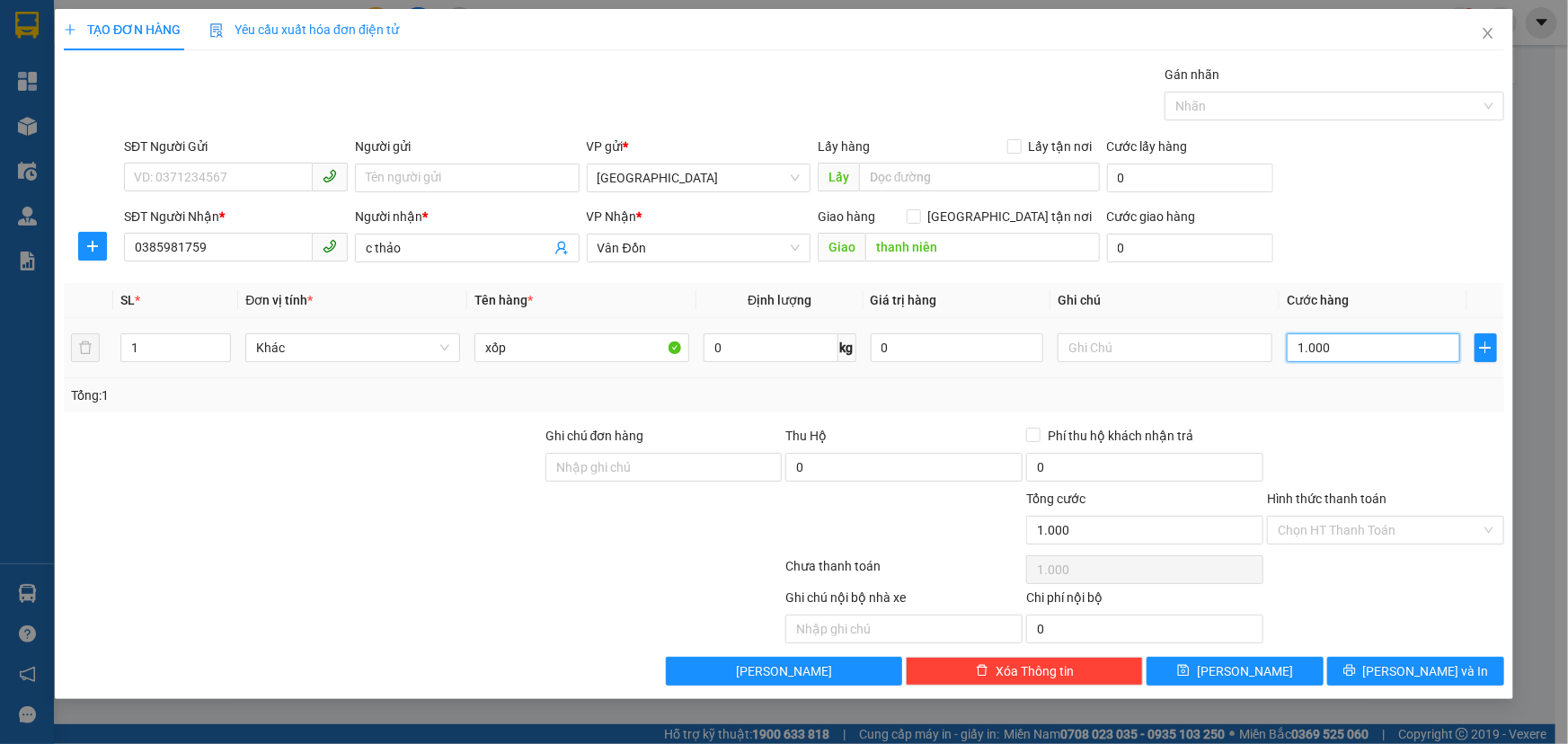
type input "10.000"
type input "100.000"
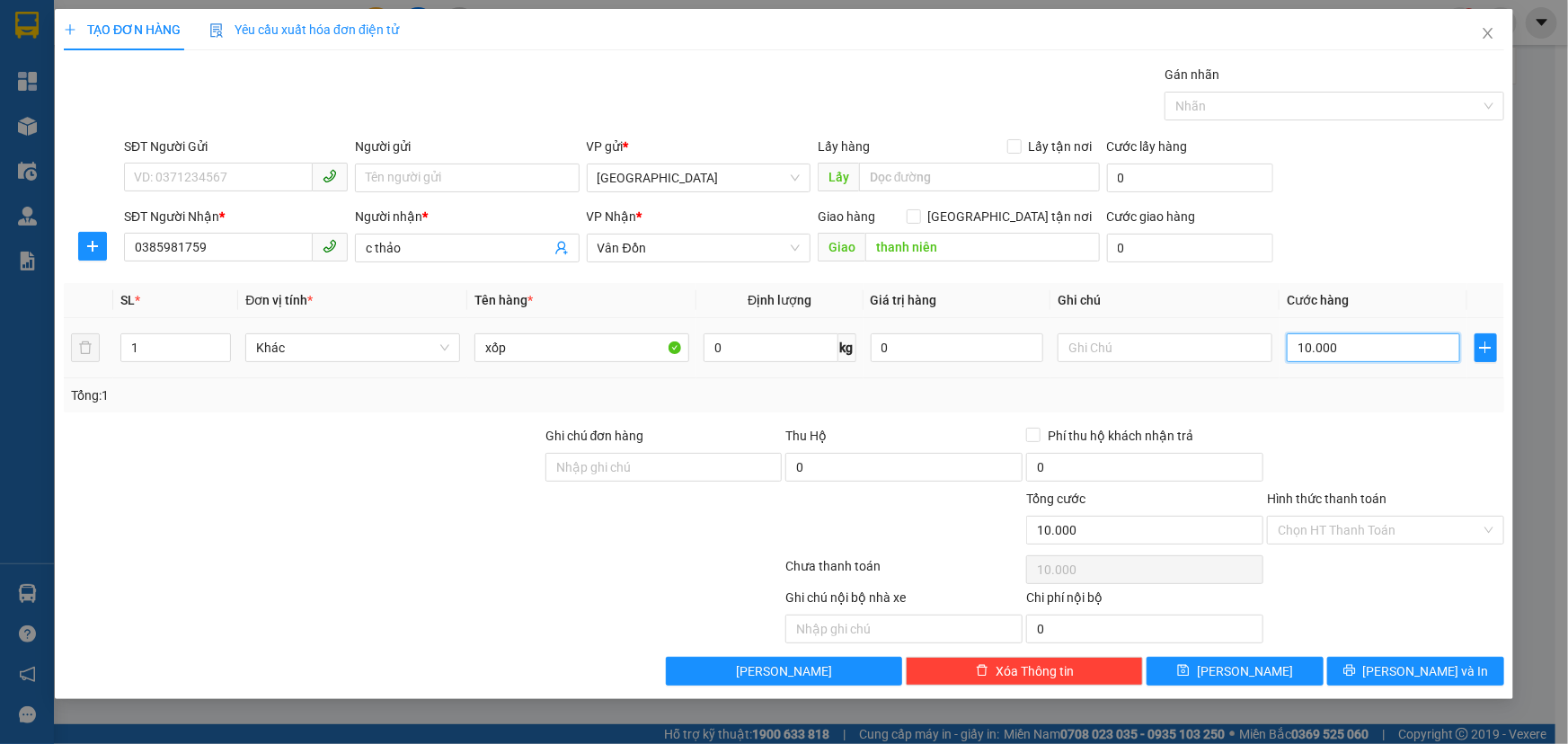
type input "100.000"
click at [1263, 678] on button "[PERSON_NAME]" at bounding box center [1234, 670] width 177 height 29
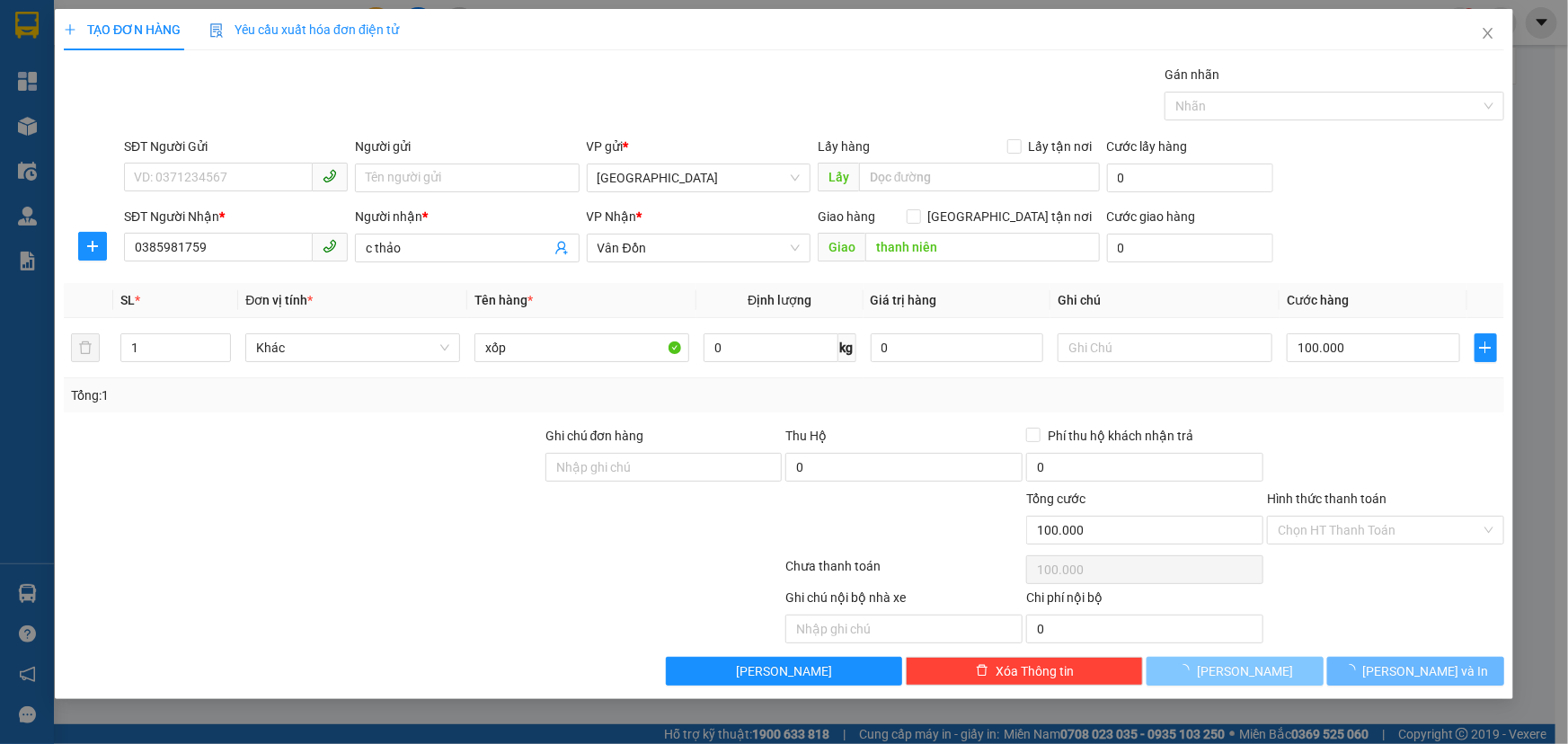
type input "0"
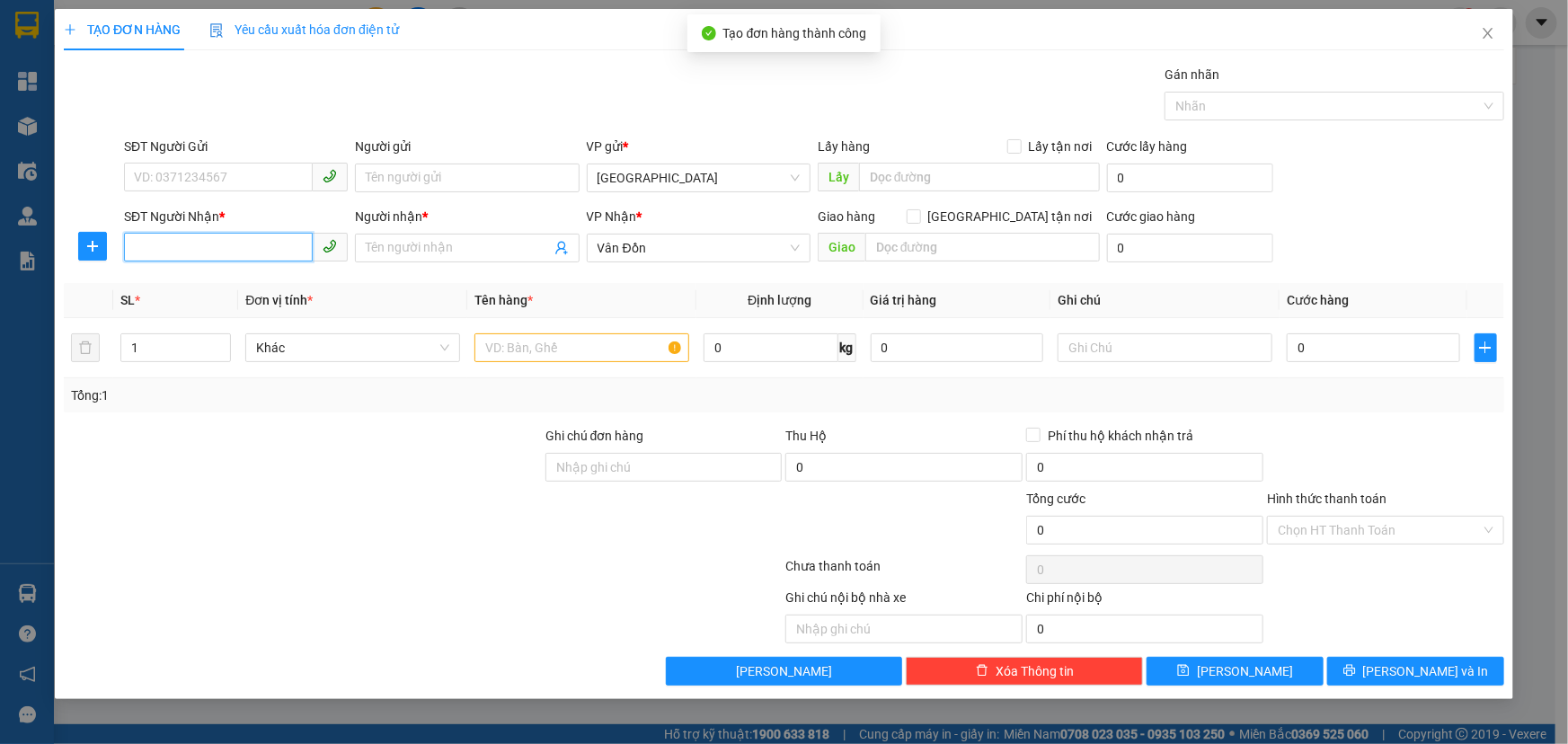
click at [243, 254] on input "SĐT Người Nhận *" at bounding box center [217, 246] width 189 height 29
click at [240, 279] on div "0385981759 - c thảo" at bounding box center [235, 284] width 202 height 20
type input "0385981759"
type input "c thảo"
type input "thanh niên"
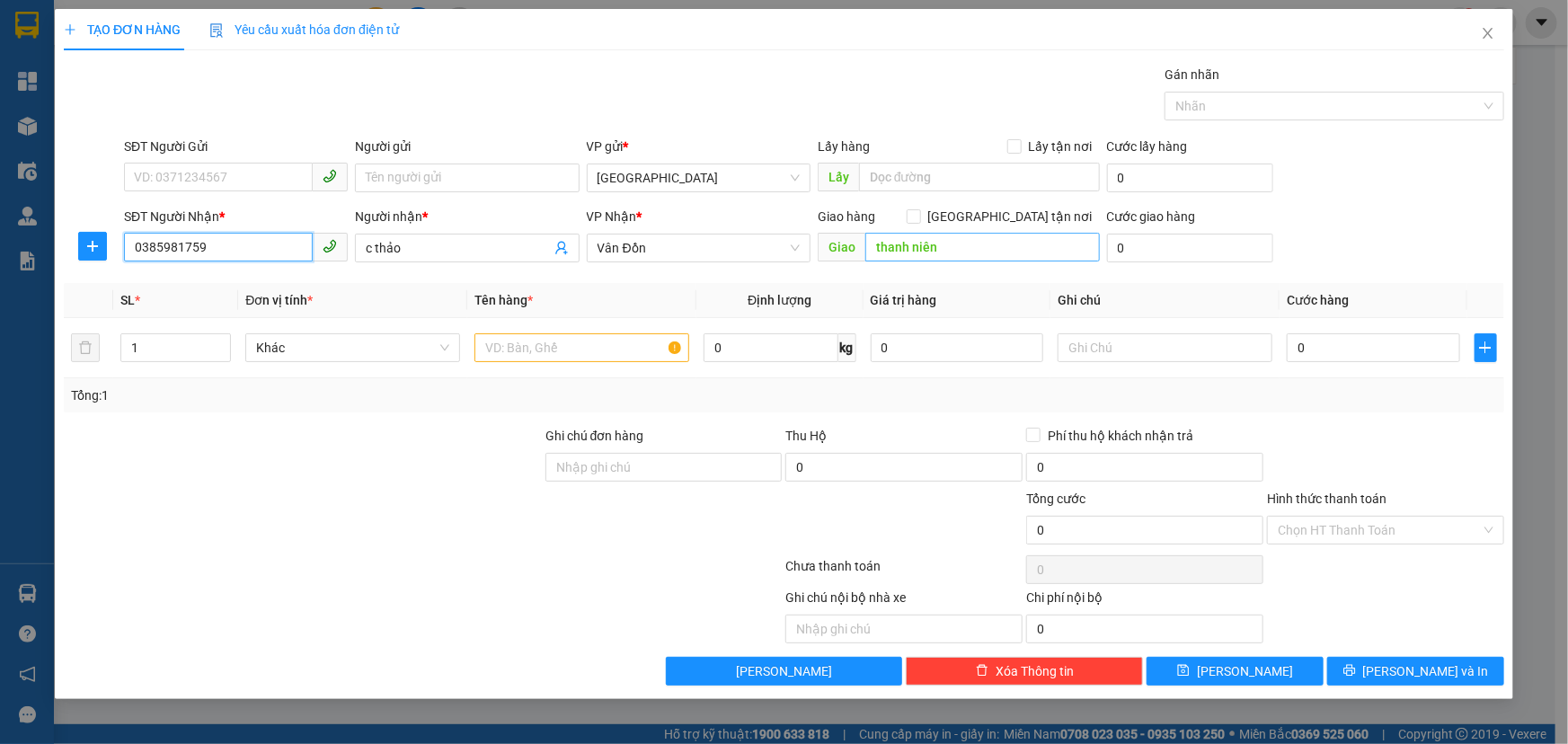
type input "0385981759"
drag, startPoint x: 935, startPoint y: 249, endPoint x: 715, endPoint y: 252, distance: 220.0
click at [715, 252] on div "SĐT Người Nhận * 0385981759 Người nhận * c thảo VP Nhận * Vân Đồn Giao hàng Gia…" at bounding box center [814, 237] width 1387 height 63
type input "cái răm"
click at [521, 353] on input "text" at bounding box center [582, 347] width 214 height 29
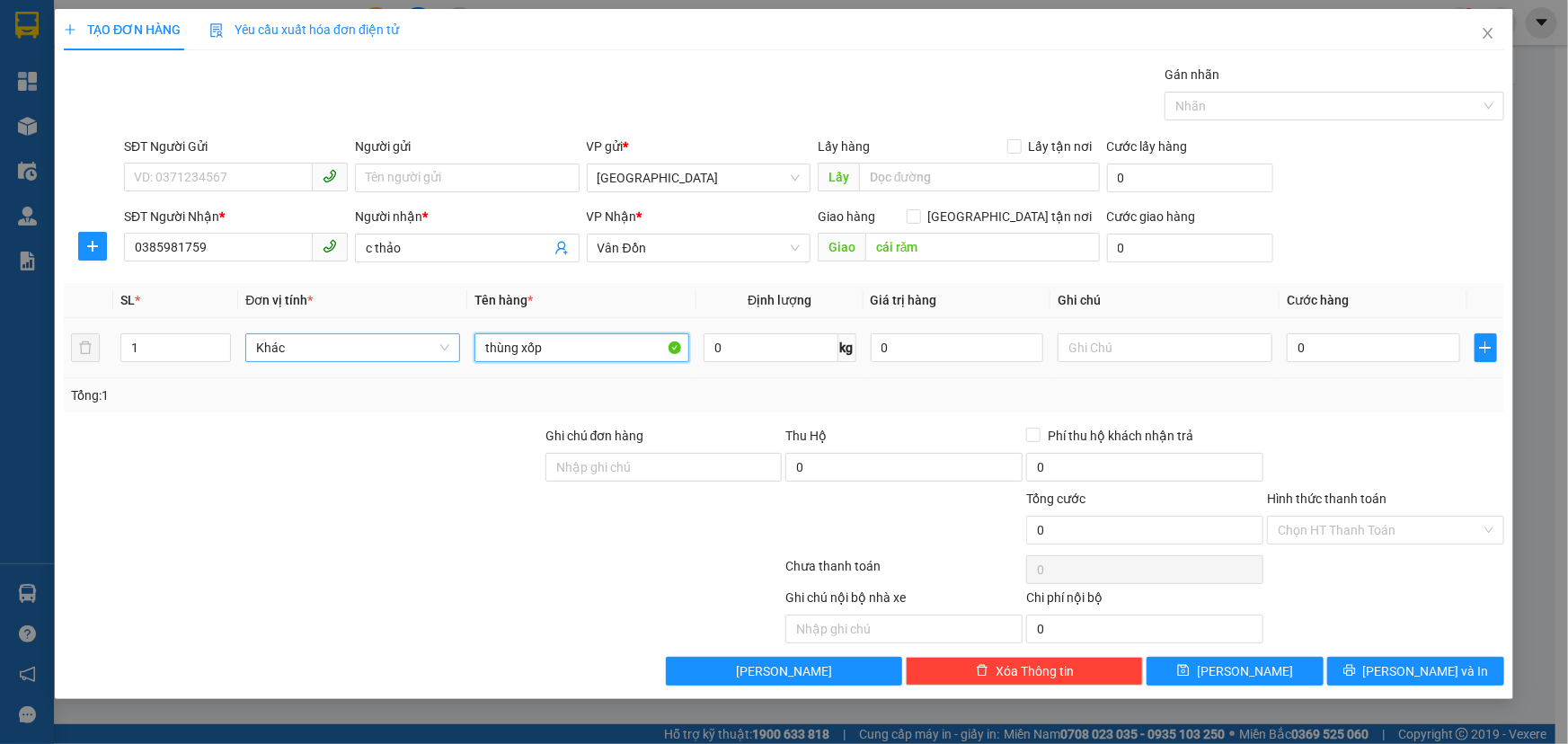
drag, startPoint x: 625, startPoint y: 349, endPoint x: 408, endPoint y: 350, distance: 217.0
click at [408, 350] on tr "1 Khác thùng xốp 0 kg 0 0" at bounding box center [784, 348] width 1440 height 60
type input "thùng xốp"
click at [1489, 34] on icon "close" at bounding box center [1487, 33] width 14 height 14
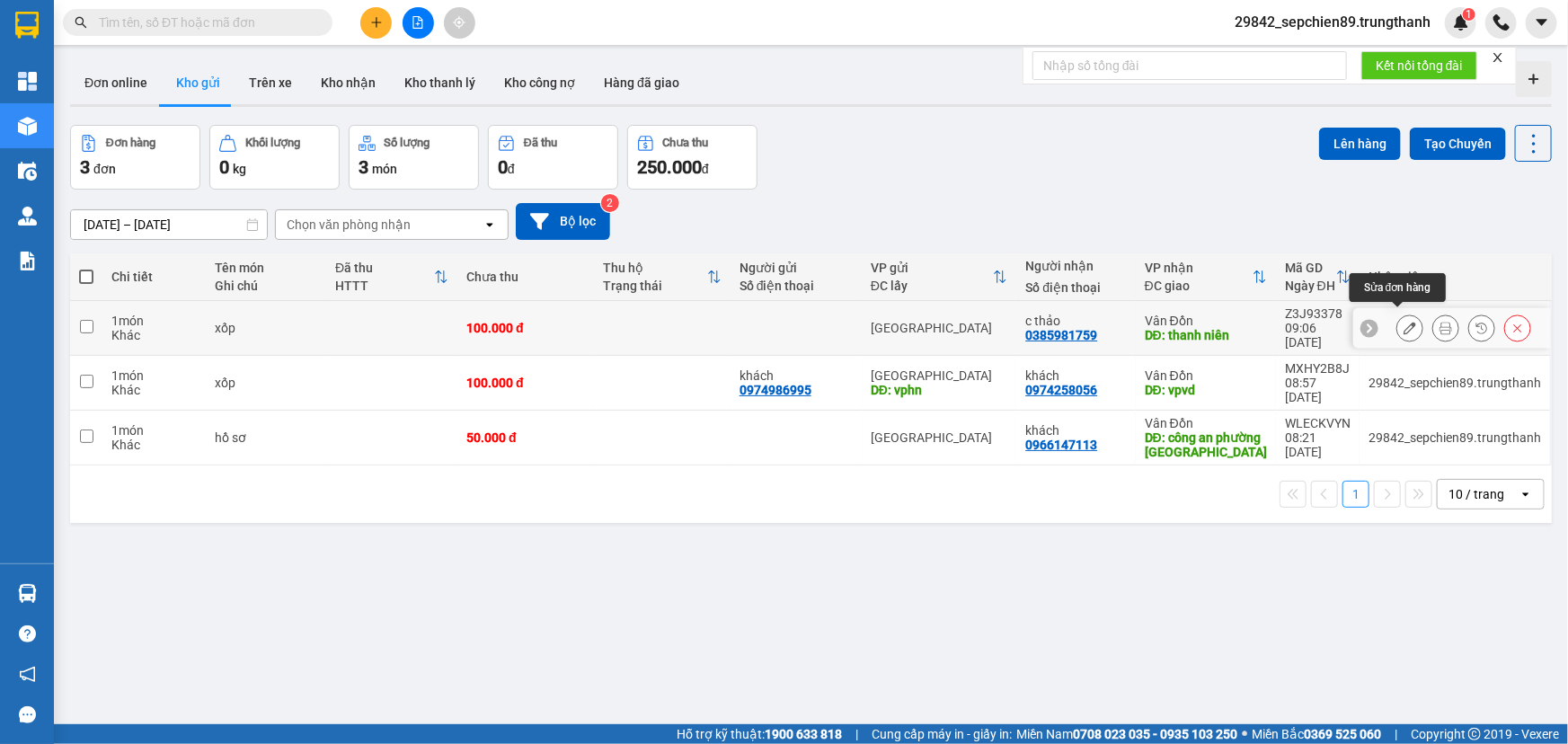
click at [1403, 321] on icon at bounding box center [1409, 327] width 13 height 13
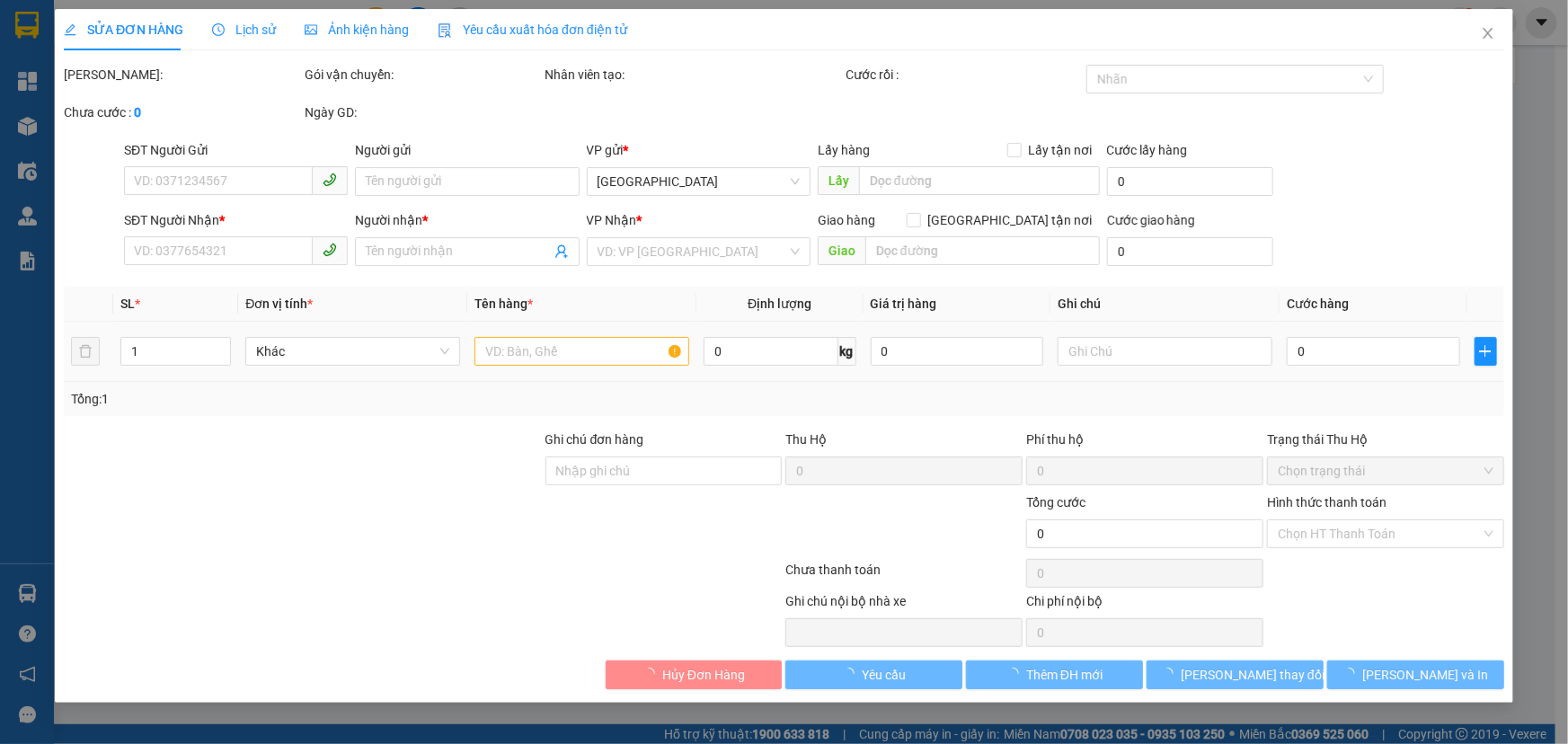
type input "0385981759"
type input "c thảo"
type input "thanh niên"
type input "100.000"
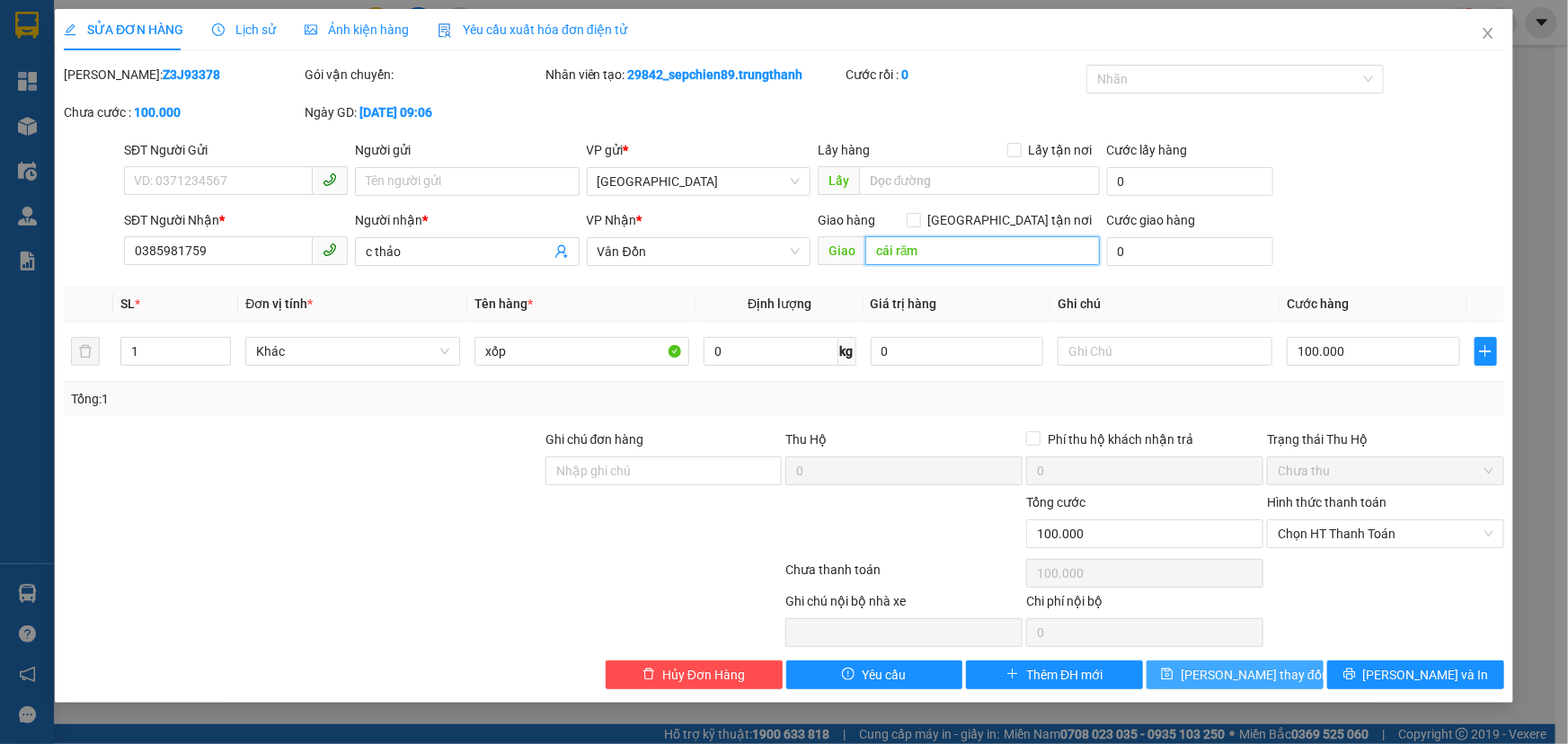
type input "cái răm"
click at [1262, 676] on span "[PERSON_NAME] thay đổi" at bounding box center [1253, 675] width 144 height 20
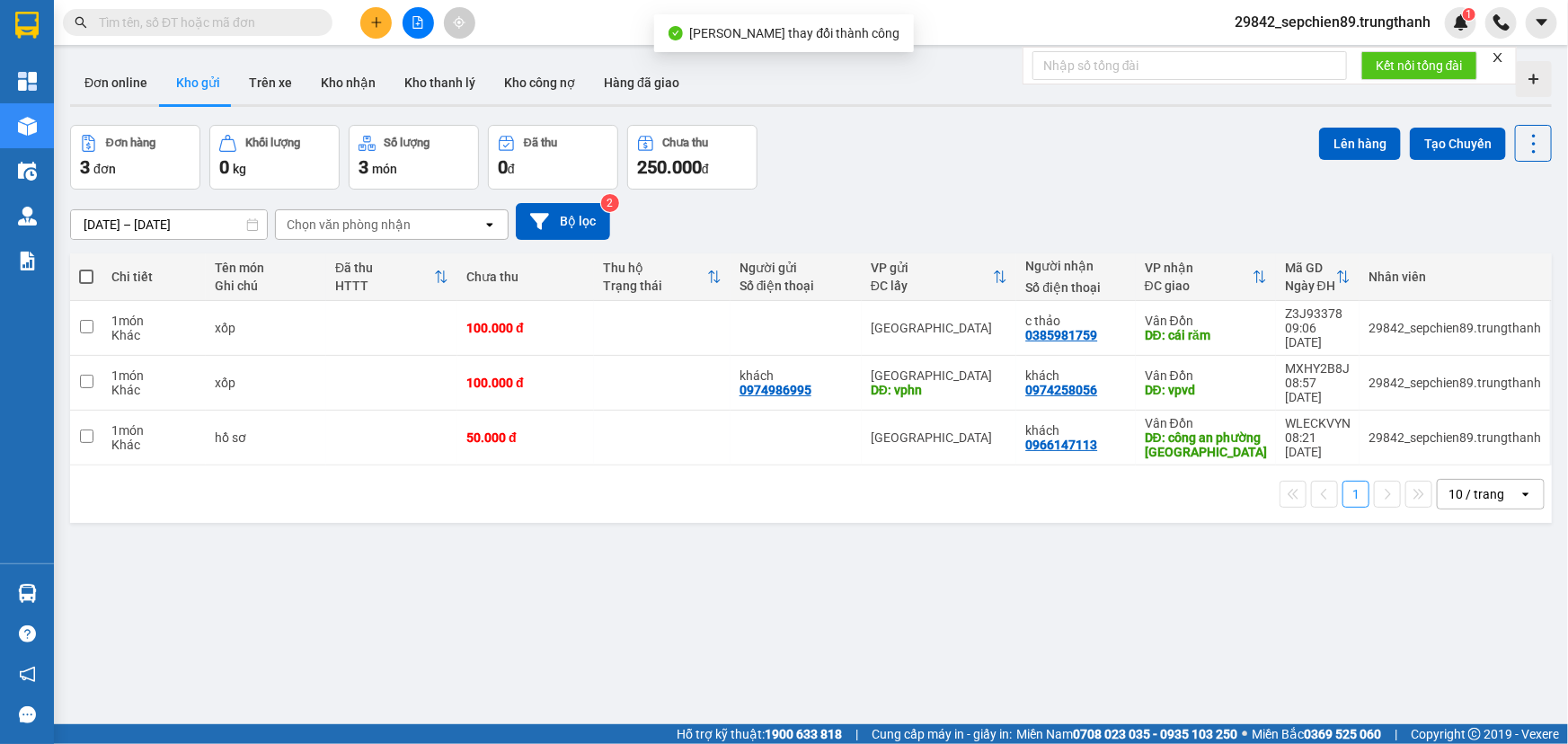
click at [86, 273] on span at bounding box center [86, 276] width 14 height 14
click at [86, 267] on input "checkbox" at bounding box center [86, 267] width 0 height 0
checkbox input "true"
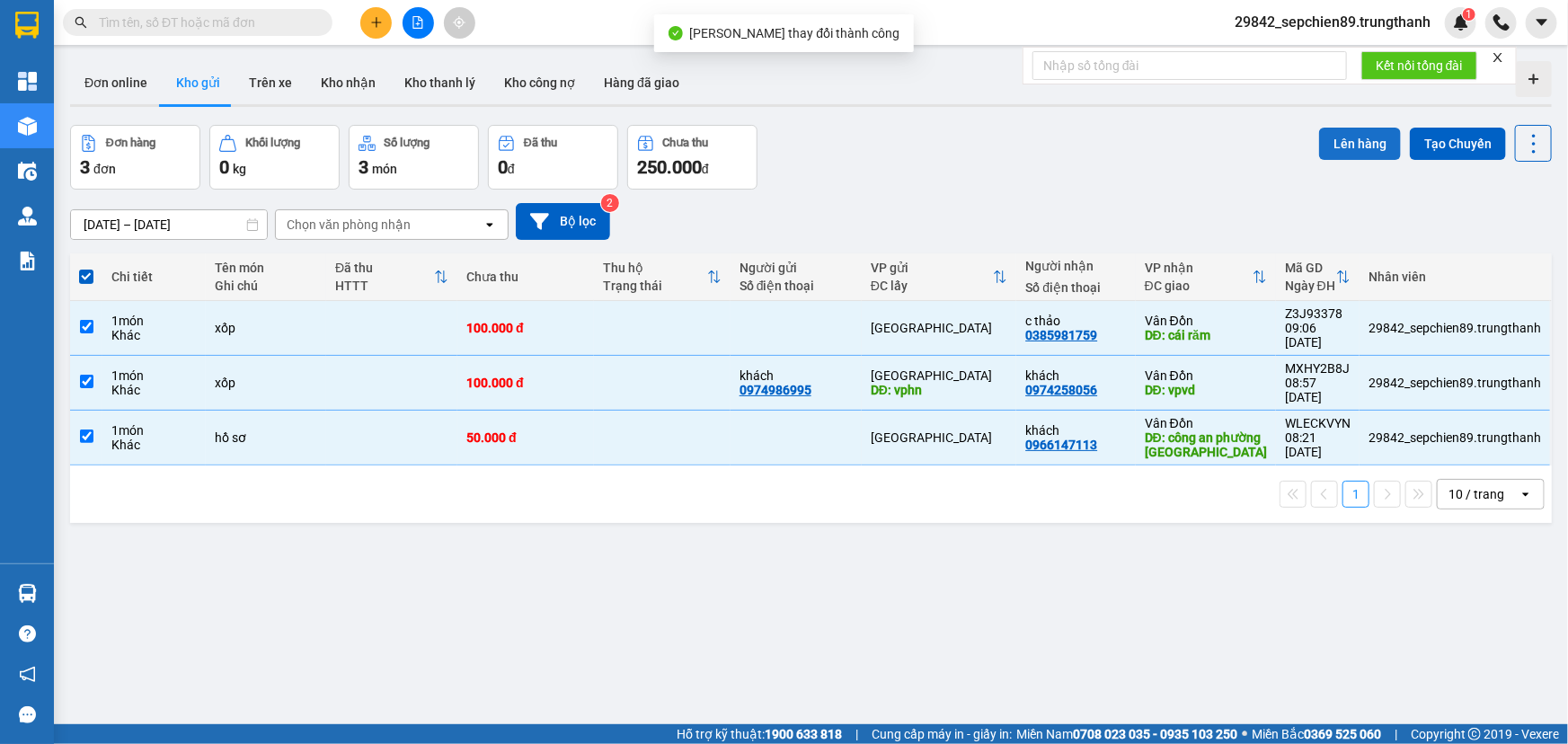
click at [1357, 143] on button "Lên hàng" at bounding box center [1360, 144] width 82 height 32
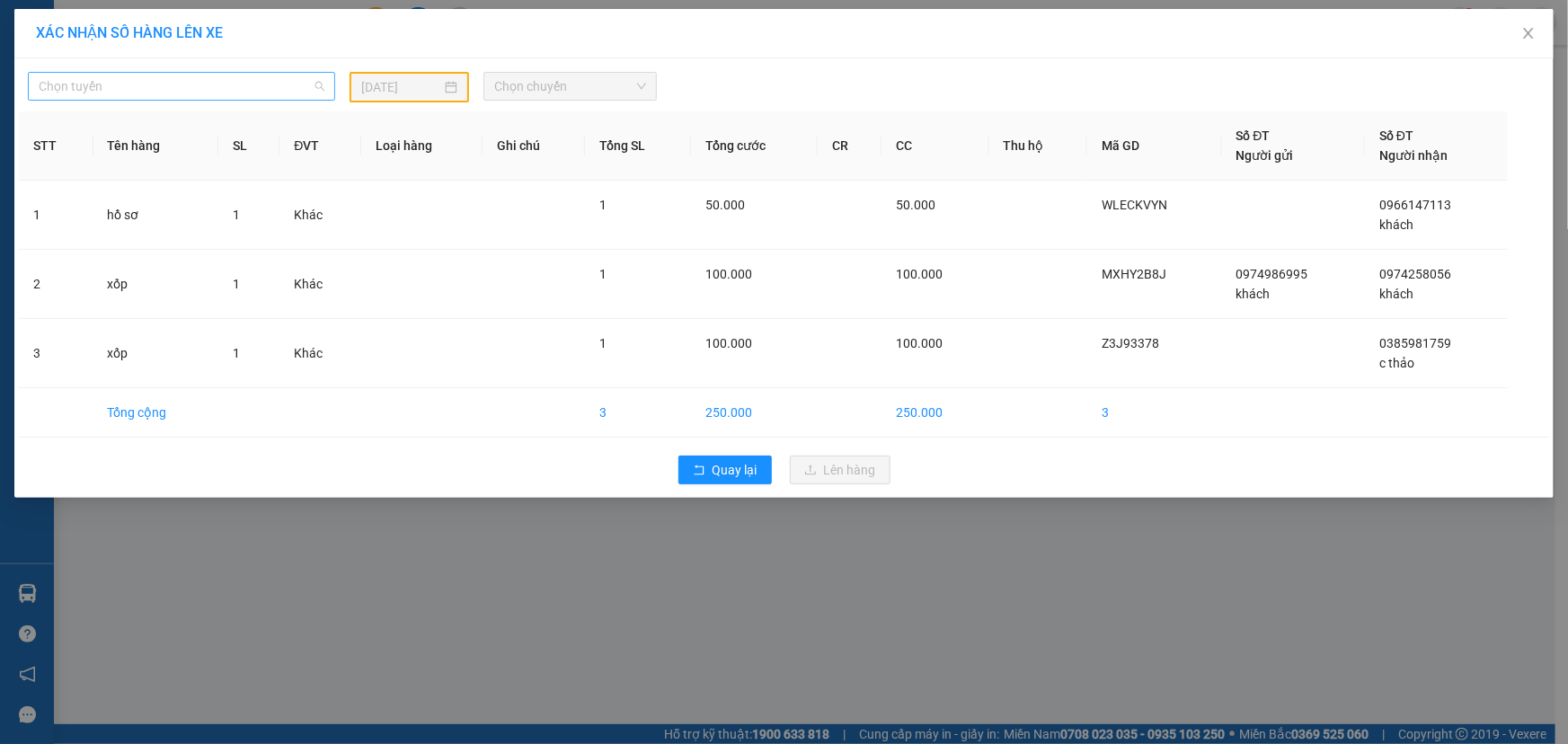
click at [240, 96] on span "Chọn tuyến" at bounding box center [182, 86] width 285 height 27
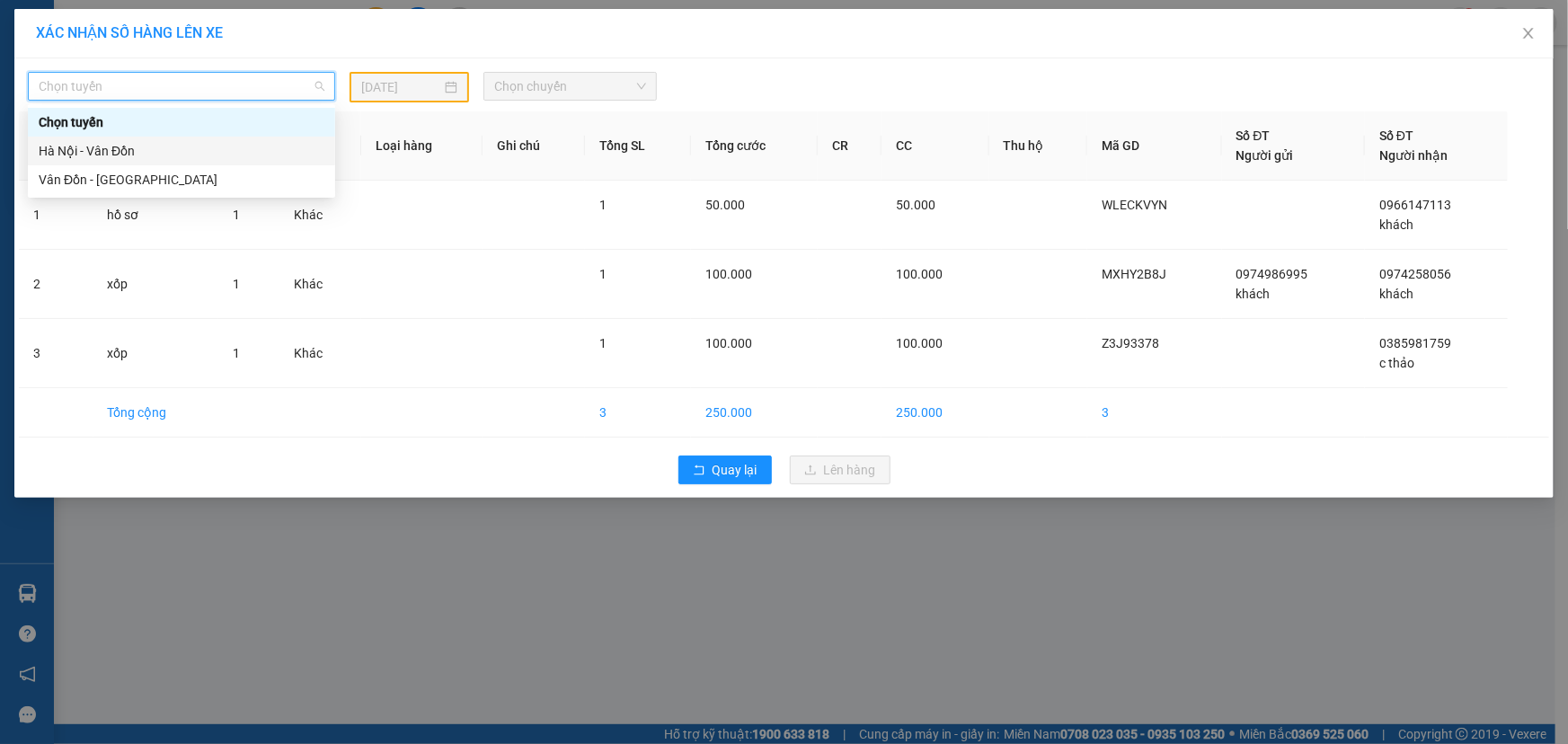
click at [116, 150] on div "Hà Nội - Vân Đồn" at bounding box center [182, 151] width 285 height 20
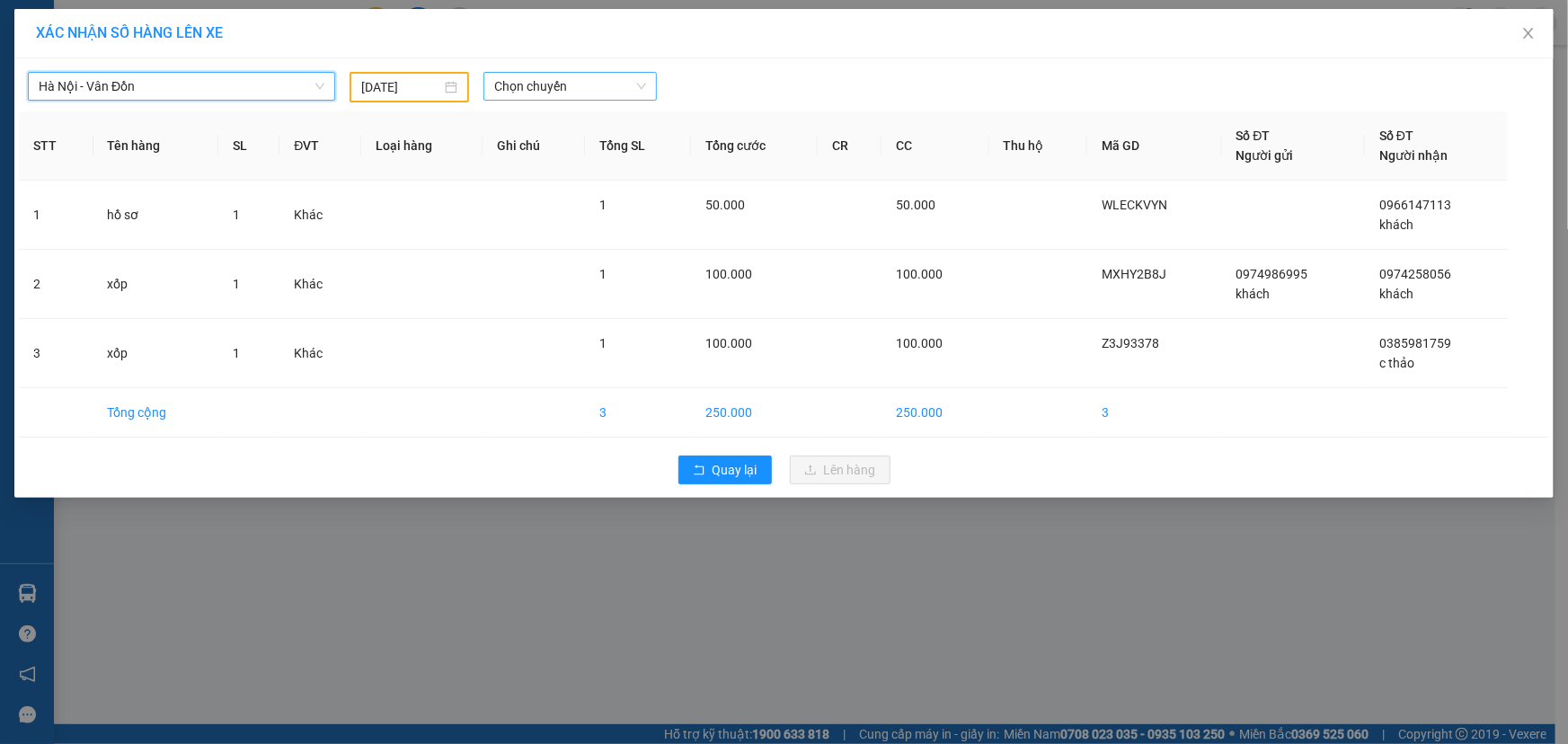
click at [588, 86] on span "Chọn chuyến" at bounding box center [570, 86] width 152 height 27
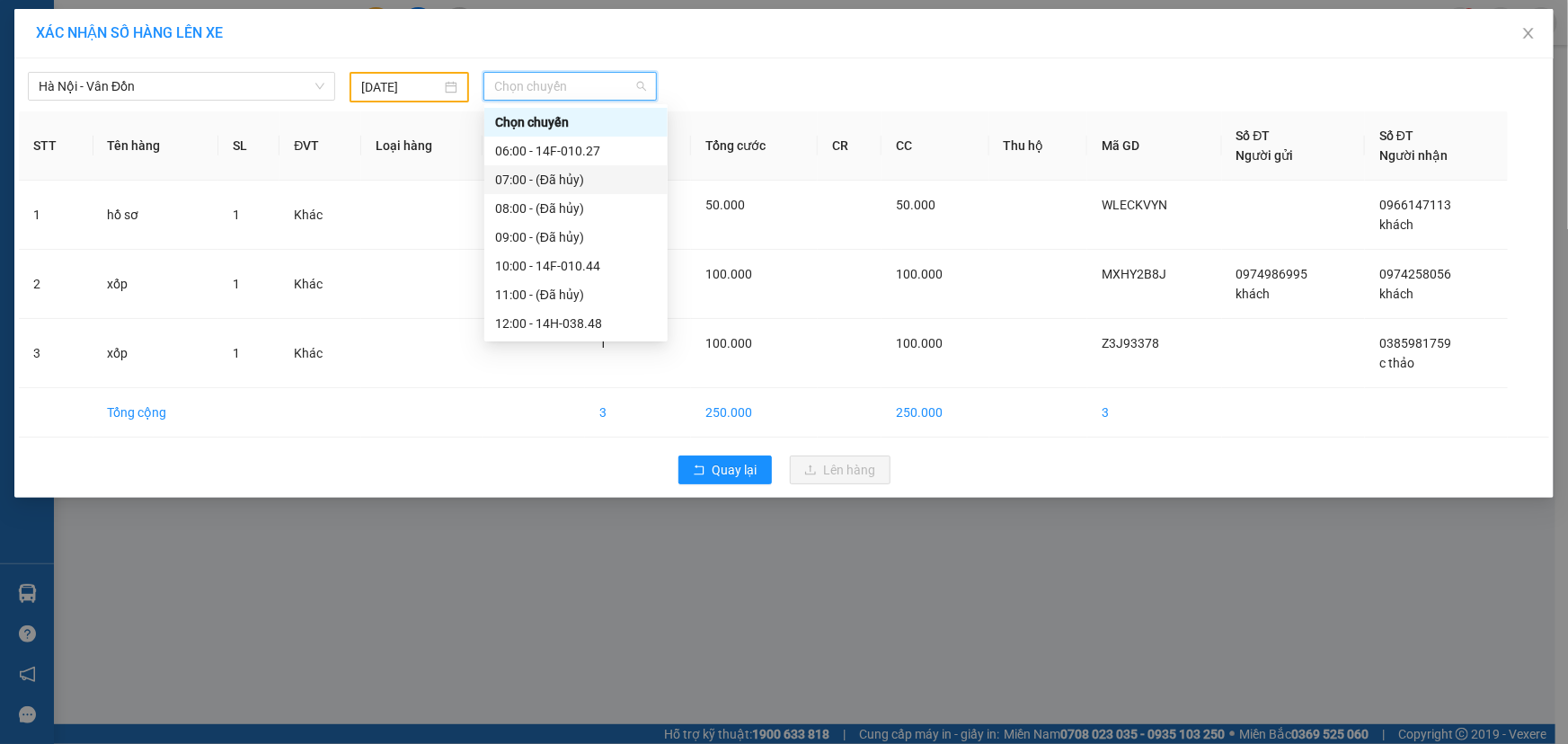
click at [420, 73] on div "[DATE]" at bounding box center [409, 87] width 120 height 31
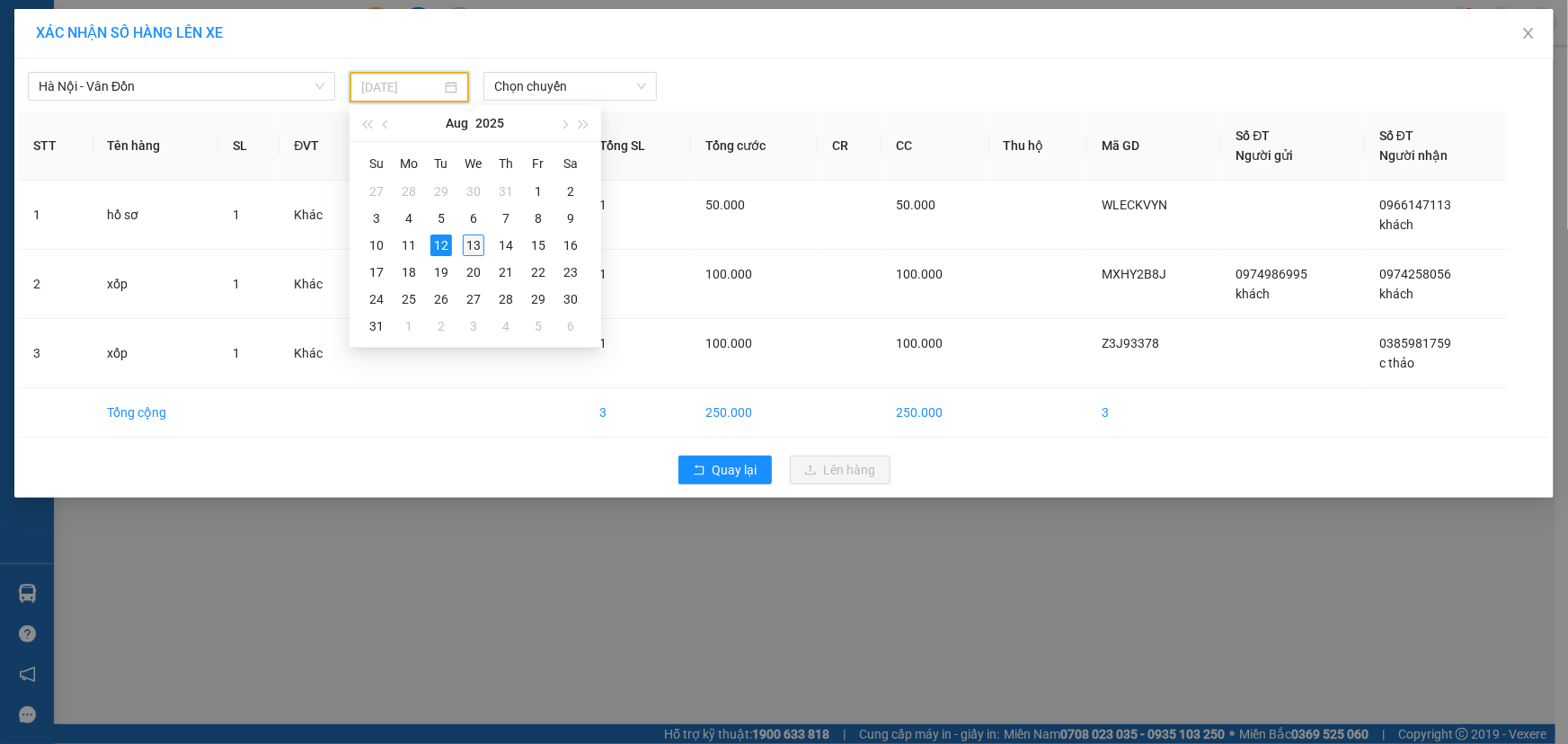
click at [476, 246] on div "13" at bounding box center [474, 245] width 22 height 22
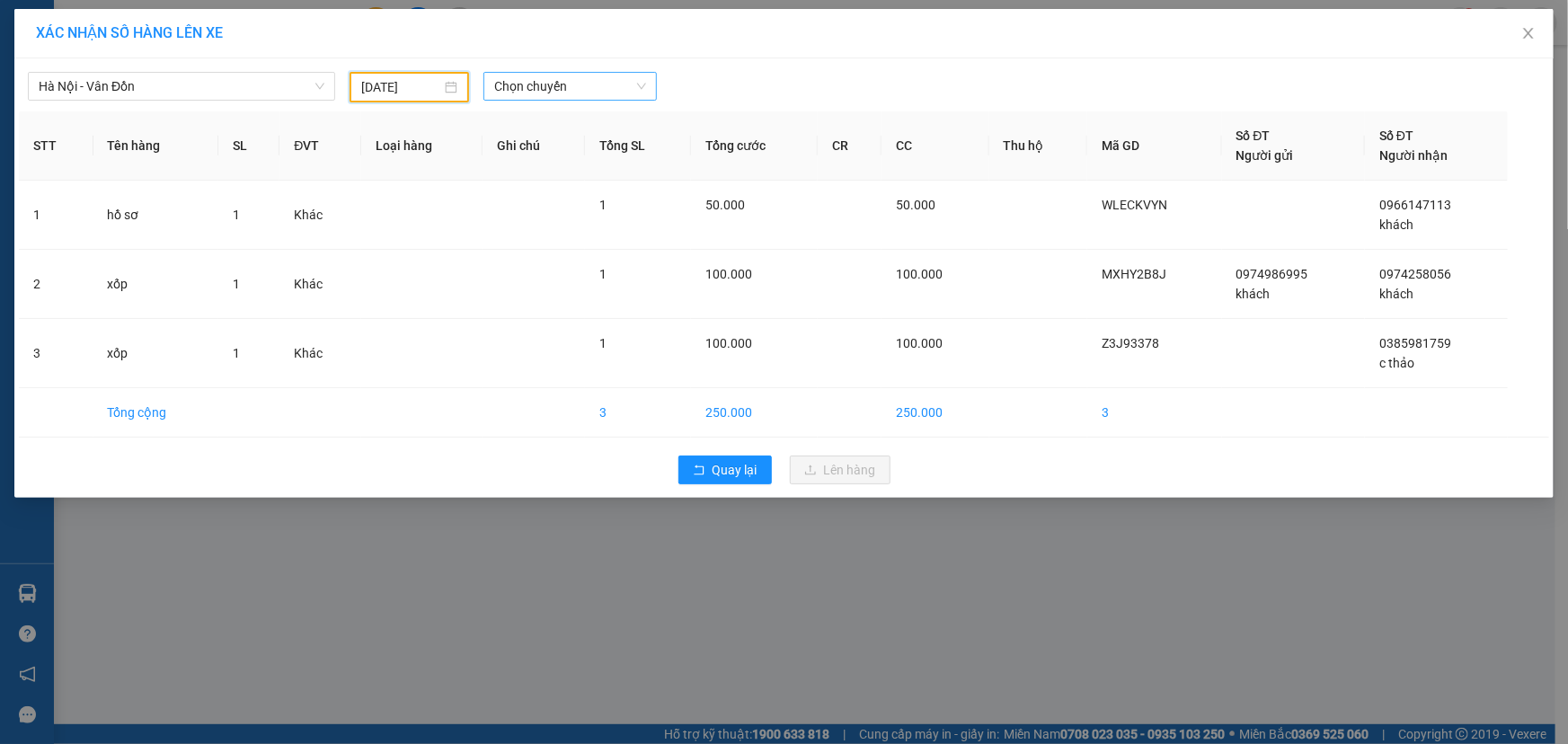
type input "[DATE]"
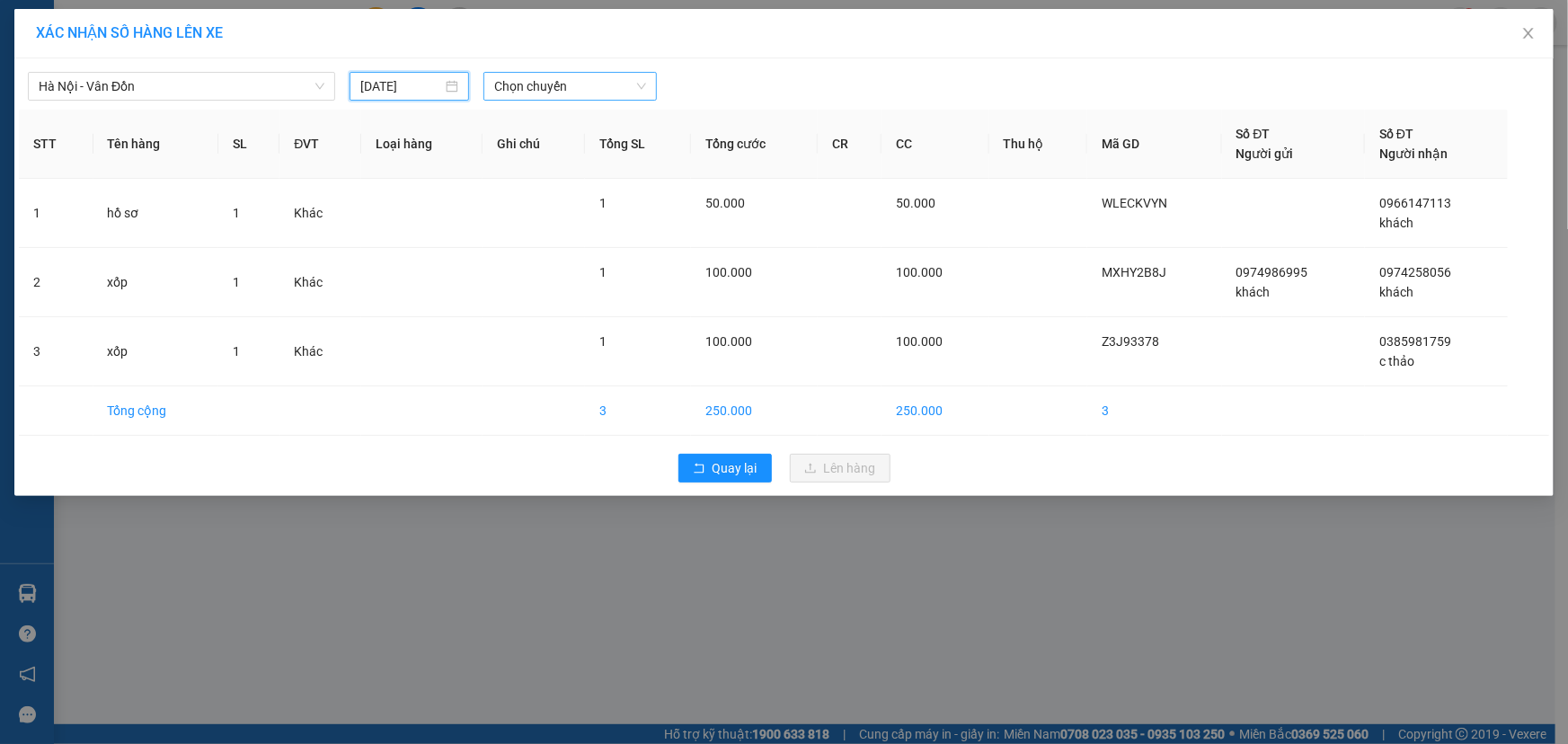
click at [629, 78] on span "Chọn chuyến" at bounding box center [570, 86] width 152 height 27
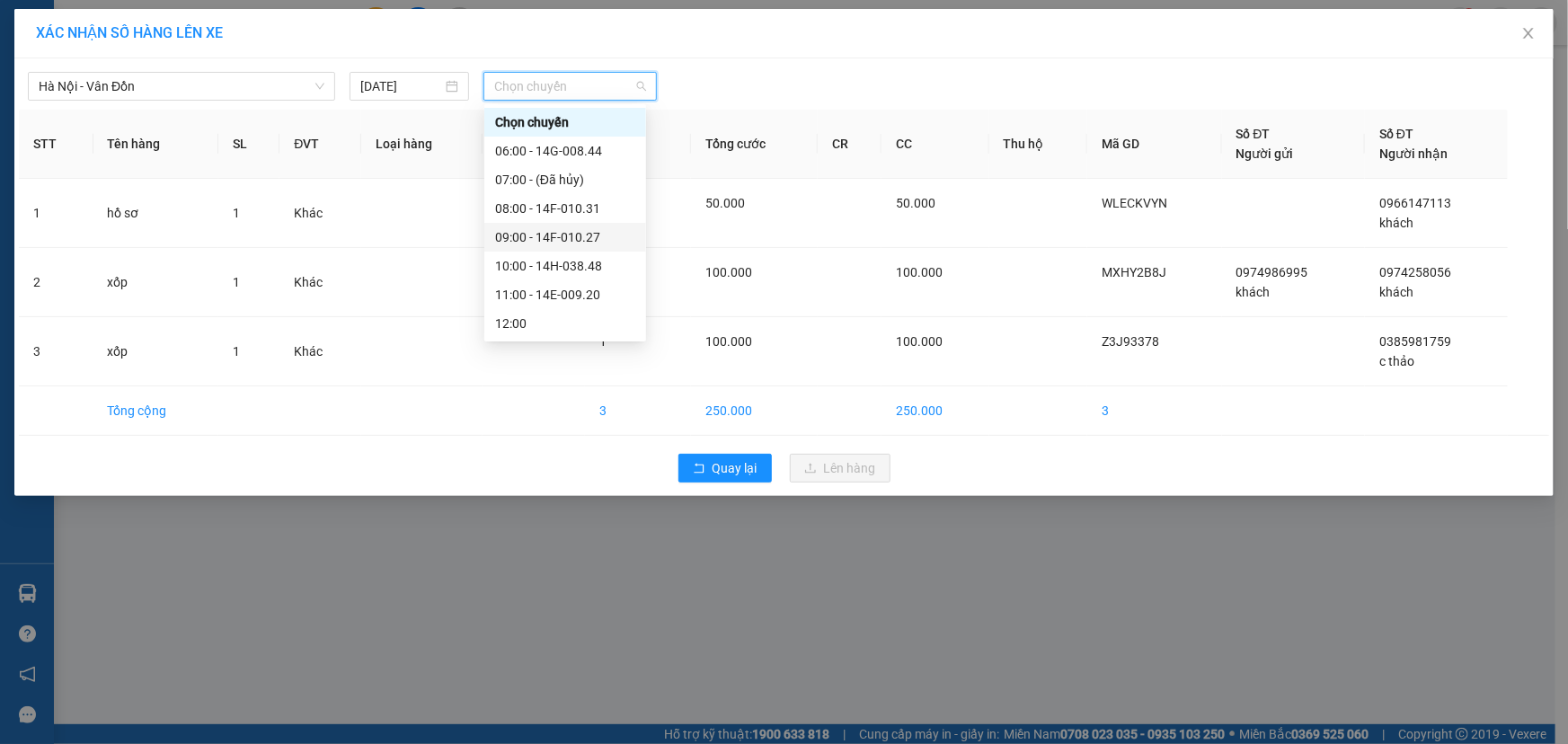
click at [604, 237] on div "09:00 - 14F-010.27" at bounding box center [565, 237] width 141 height 20
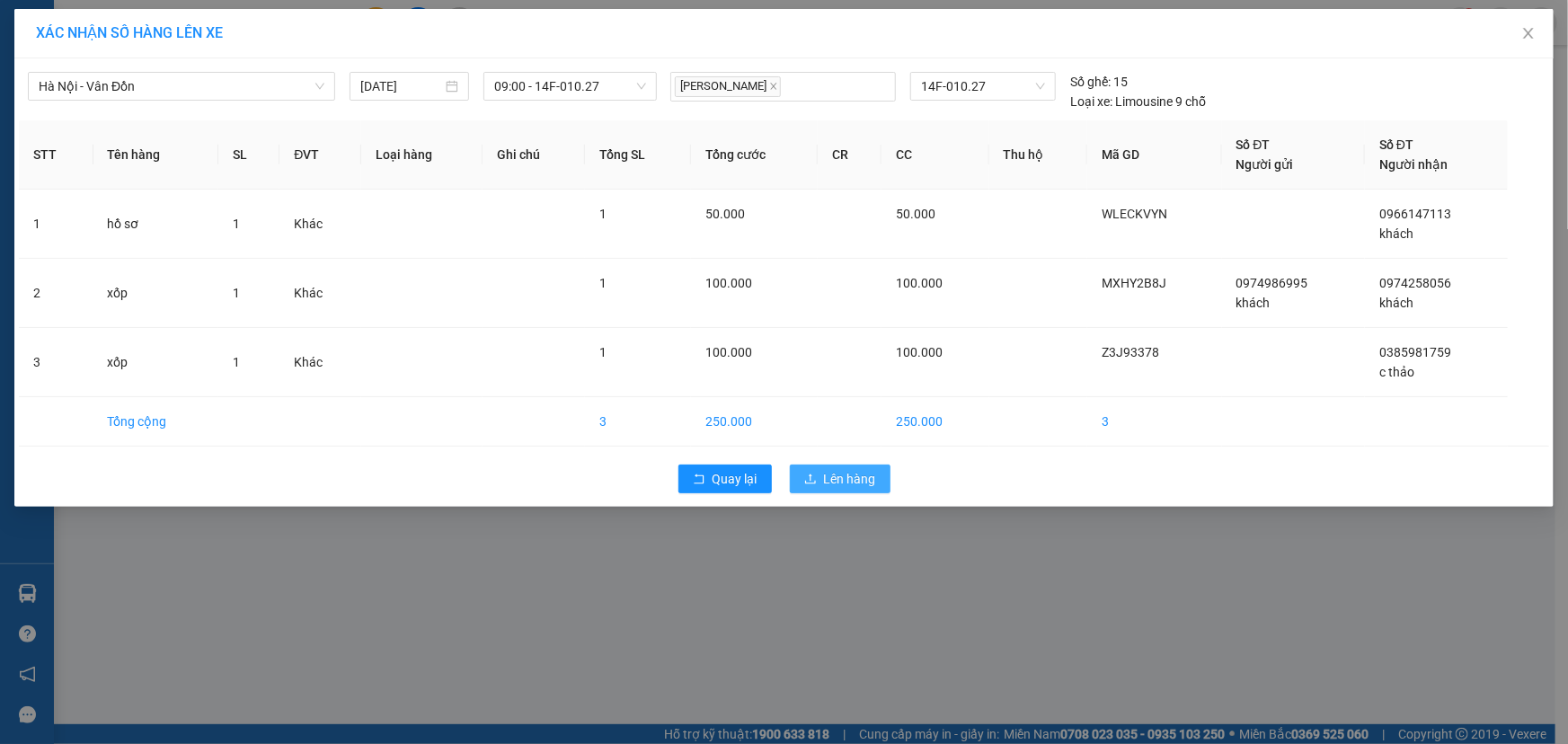
click at [832, 481] on span "Lên hàng" at bounding box center [850, 479] width 52 height 20
